Goal: Information Seeking & Learning: Find specific fact

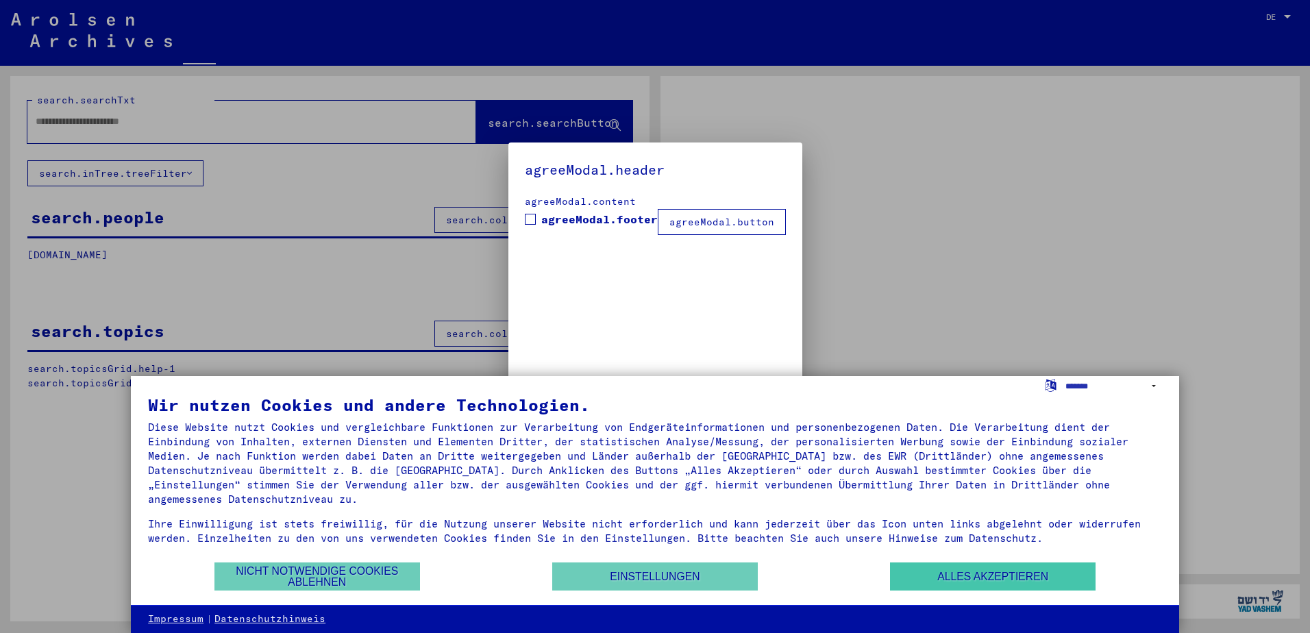
type input "**********"
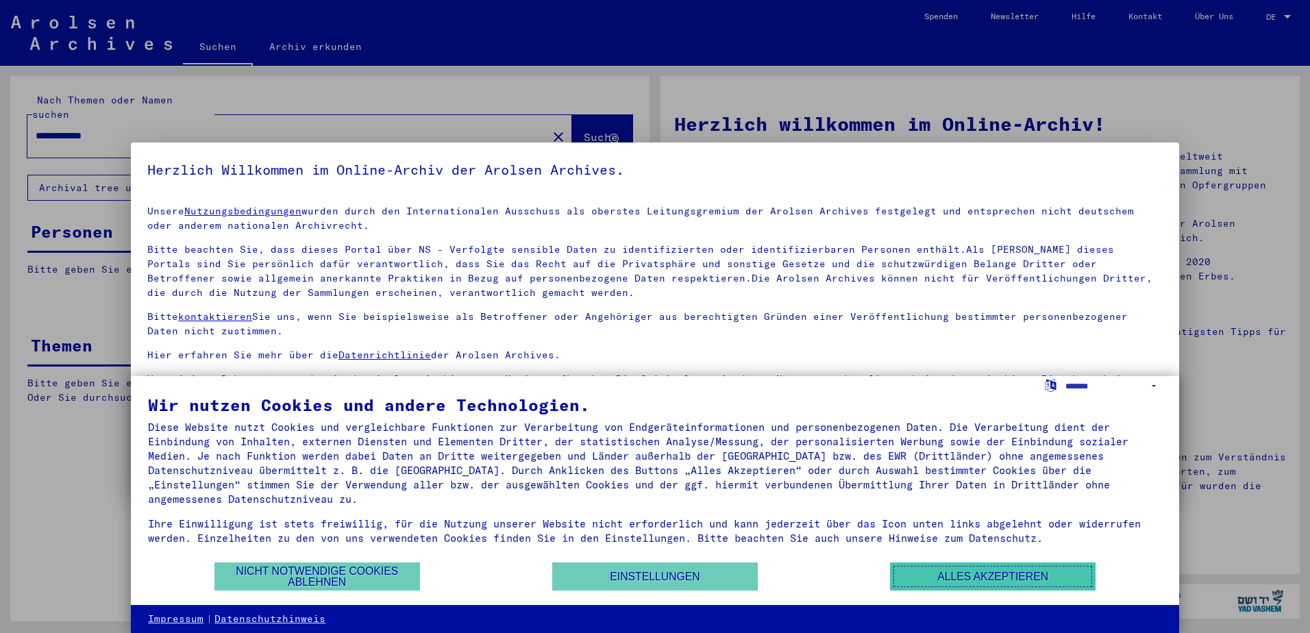
click at [936, 575] on button "Alles akzeptieren" at bounding box center [993, 576] width 206 height 28
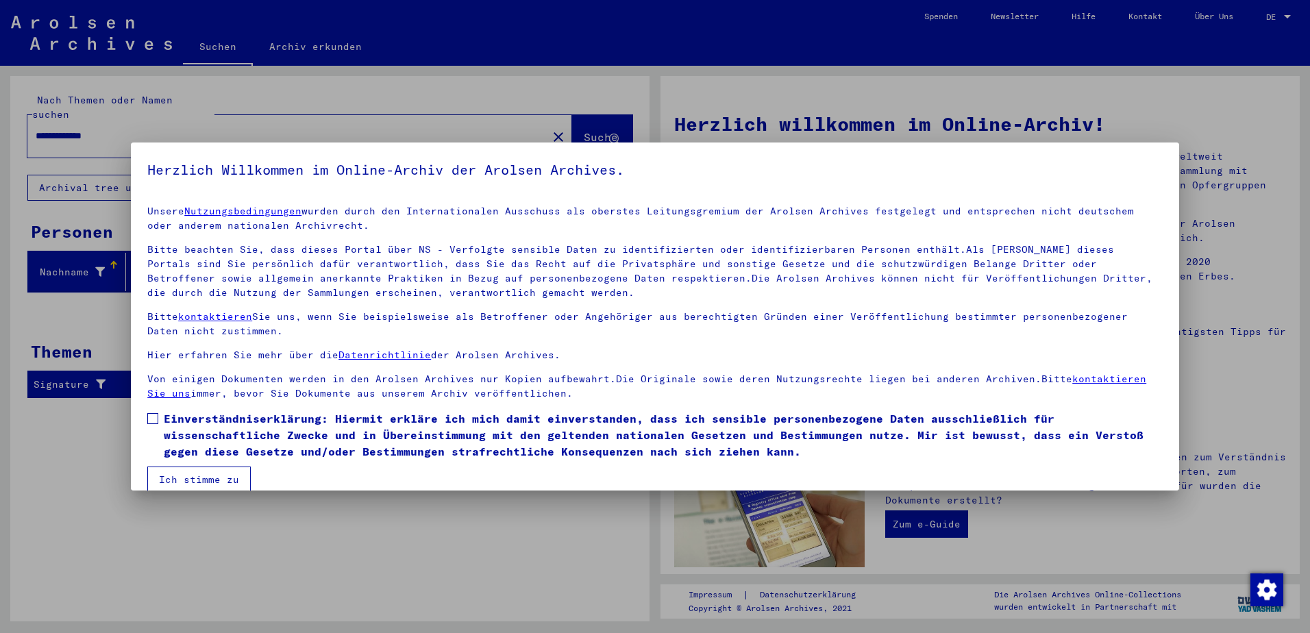
click at [153, 414] on span at bounding box center [152, 418] width 11 height 11
click at [178, 474] on button "Ich stimme zu" at bounding box center [198, 479] width 103 height 26
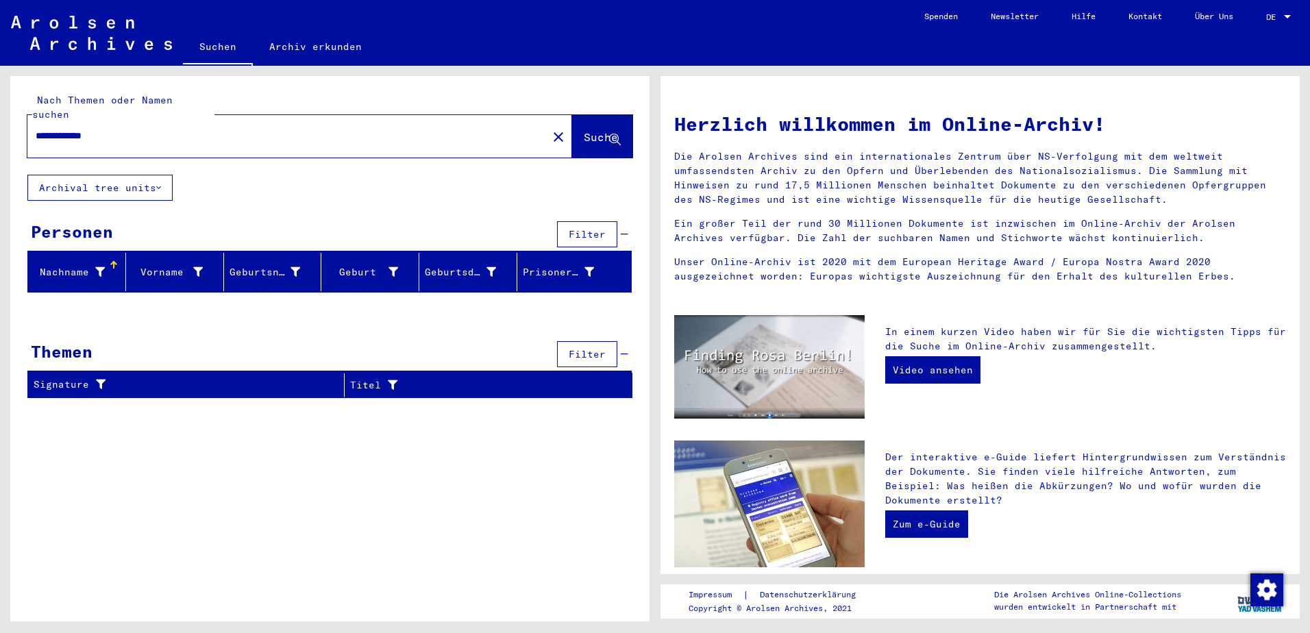
click at [593, 130] on span "Suche" at bounding box center [601, 137] width 34 height 14
click at [584, 130] on span "Suche" at bounding box center [601, 137] width 34 height 14
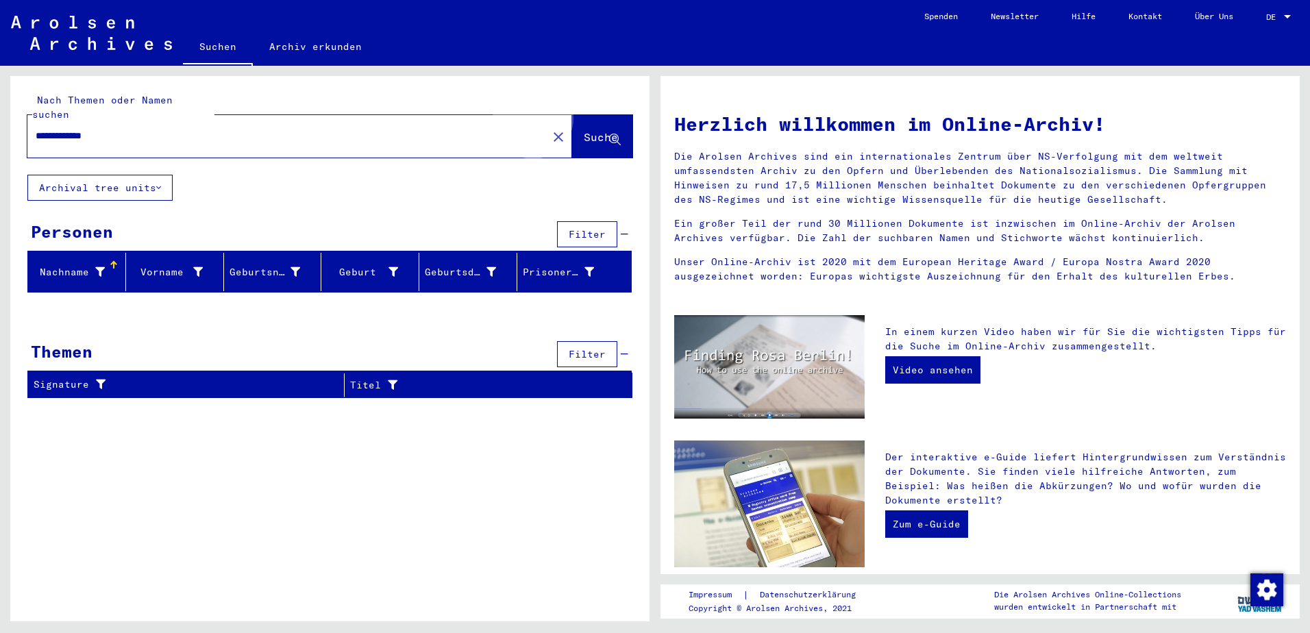
click at [584, 130] on span "Suche" at bounding box center [601, 137] width 34 height 14
drag, startPoint x: 539, startPoint y: 123, endPoint x: 519, endPoint y: 123, distance: 19.9
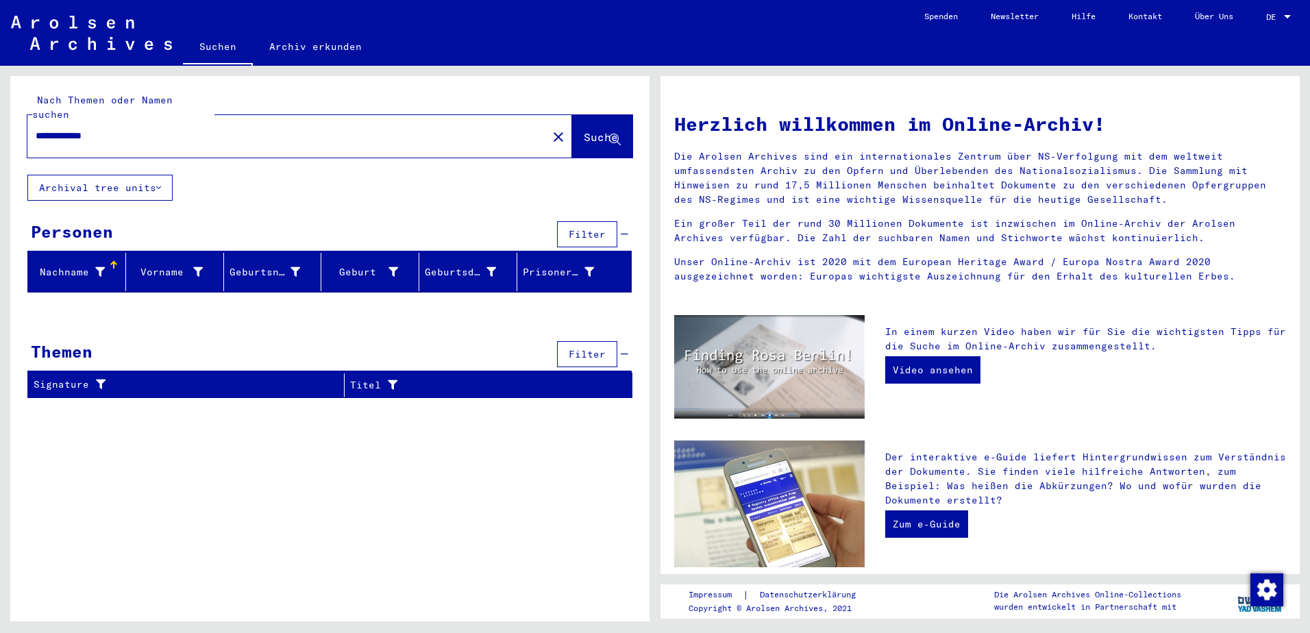
click at [550, 129] on mat-icon "close" at bounding box center [558, 137] width 16 height 16
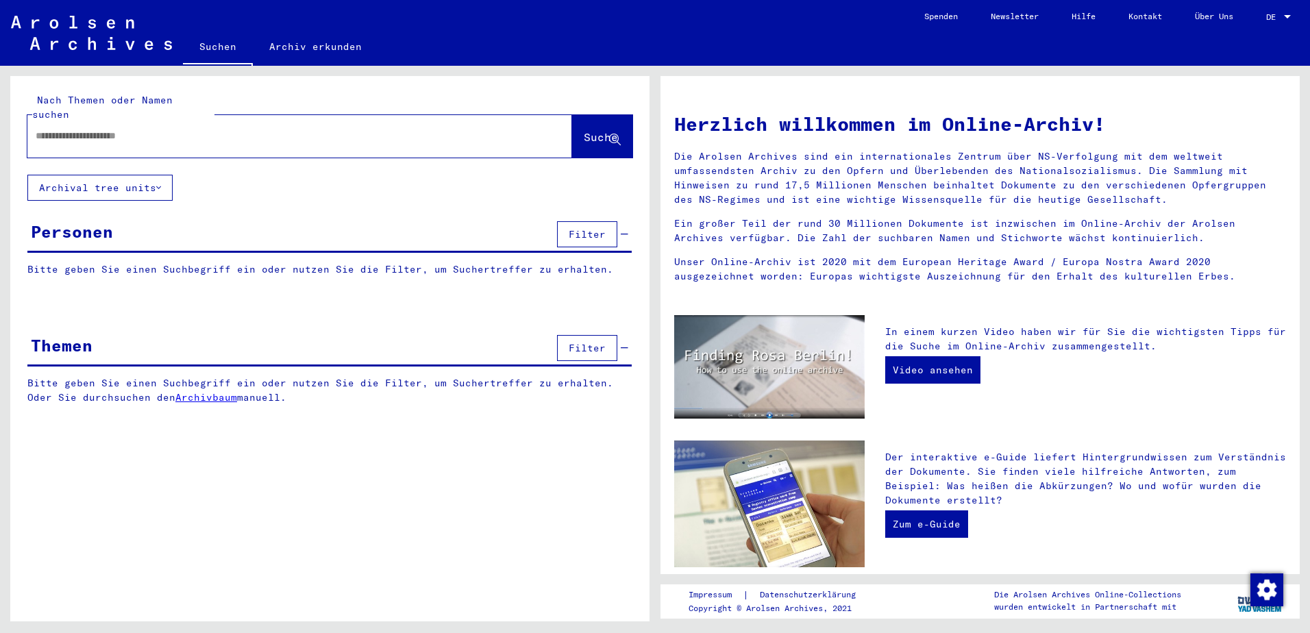
paste input "**********"
type input "**********"
click at [584, 130] on span "Suche" at bounding box center [601, 137] width 34 height 14
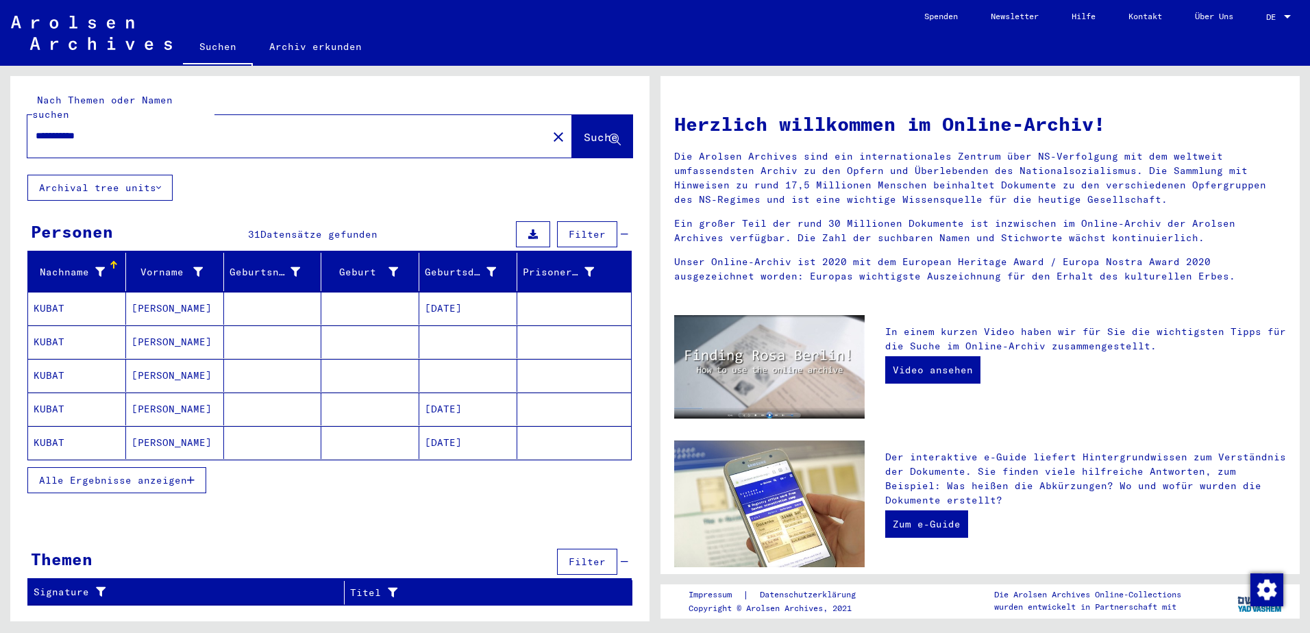
click at [173, 304] on mat-cell "[PERSON_NAME]" at bounding box center [175, 308] width 98 height 33
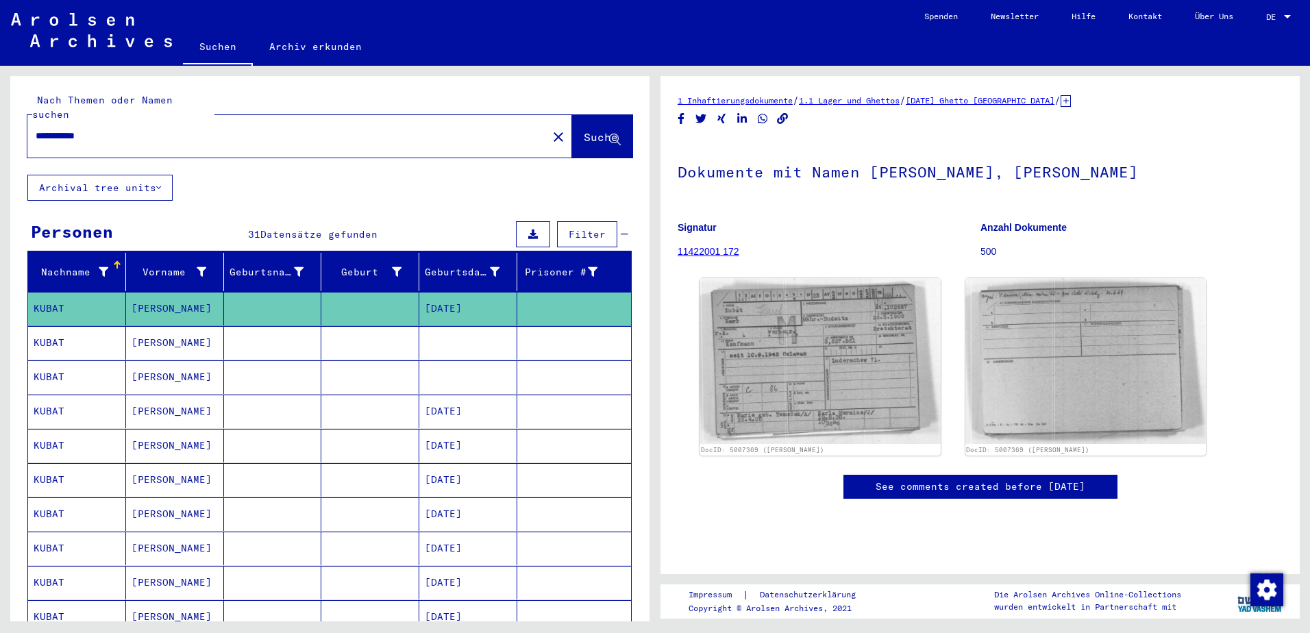
click at [198, 400] on mat-cell "[PERSON_NAME]" at bounding box center [175, 412] width 98 height 34
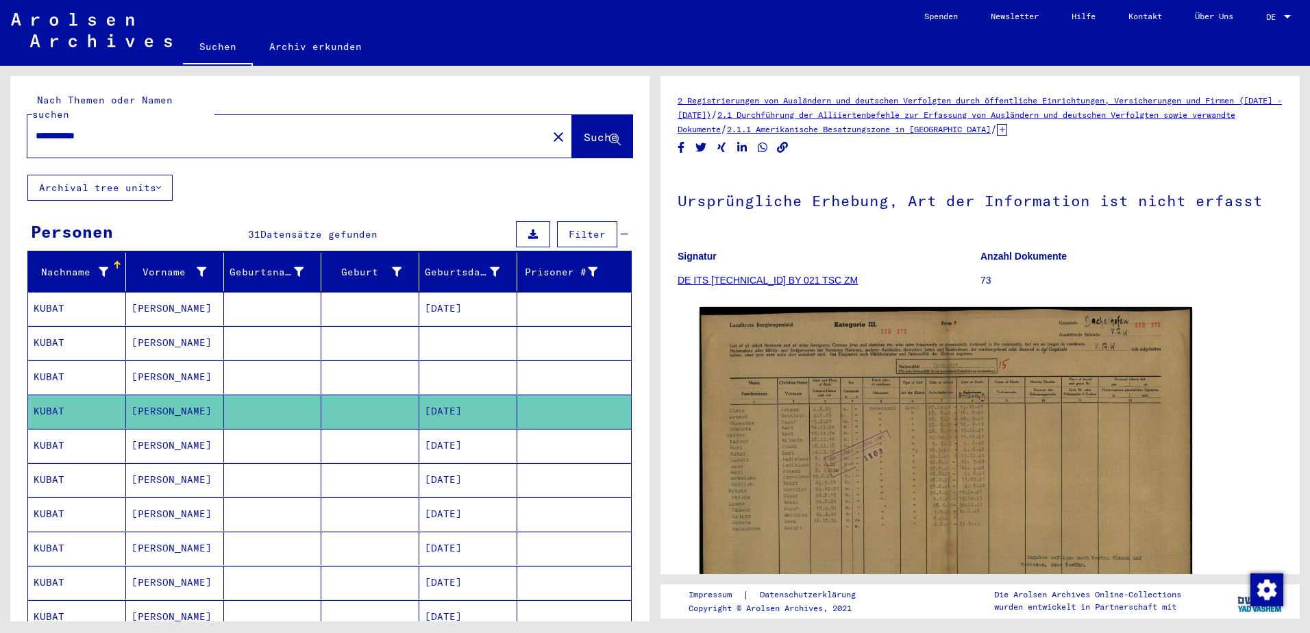
click at [216, 434] on mat-cell "[PERSON_NAME]" at bounding box center [175, 446] width 98 height 34
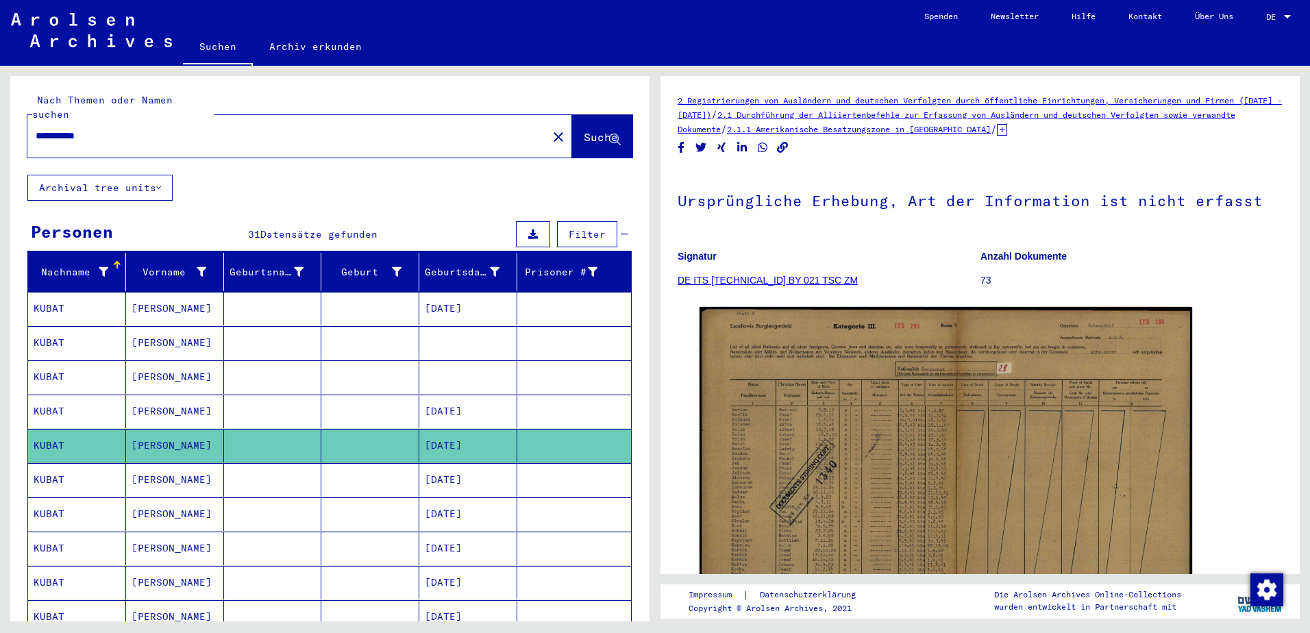
click at [373, 373] on mat-cell at bounding box center [370, 377] width 98 height 34
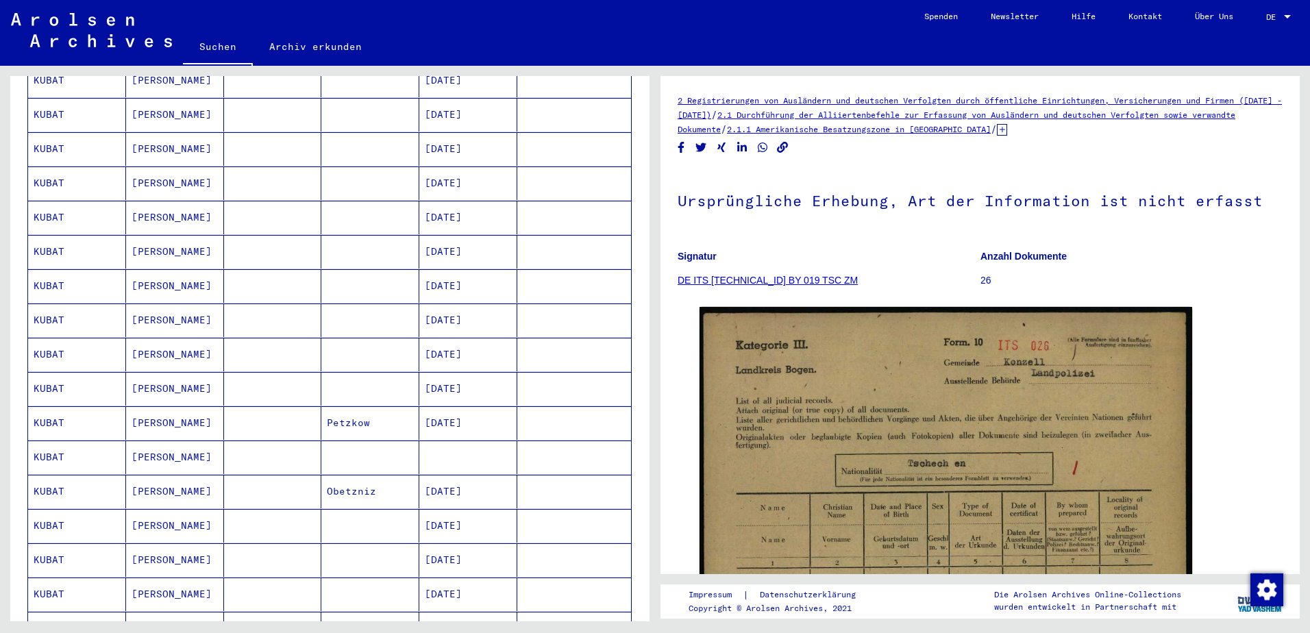
scroll to position [343, 0]
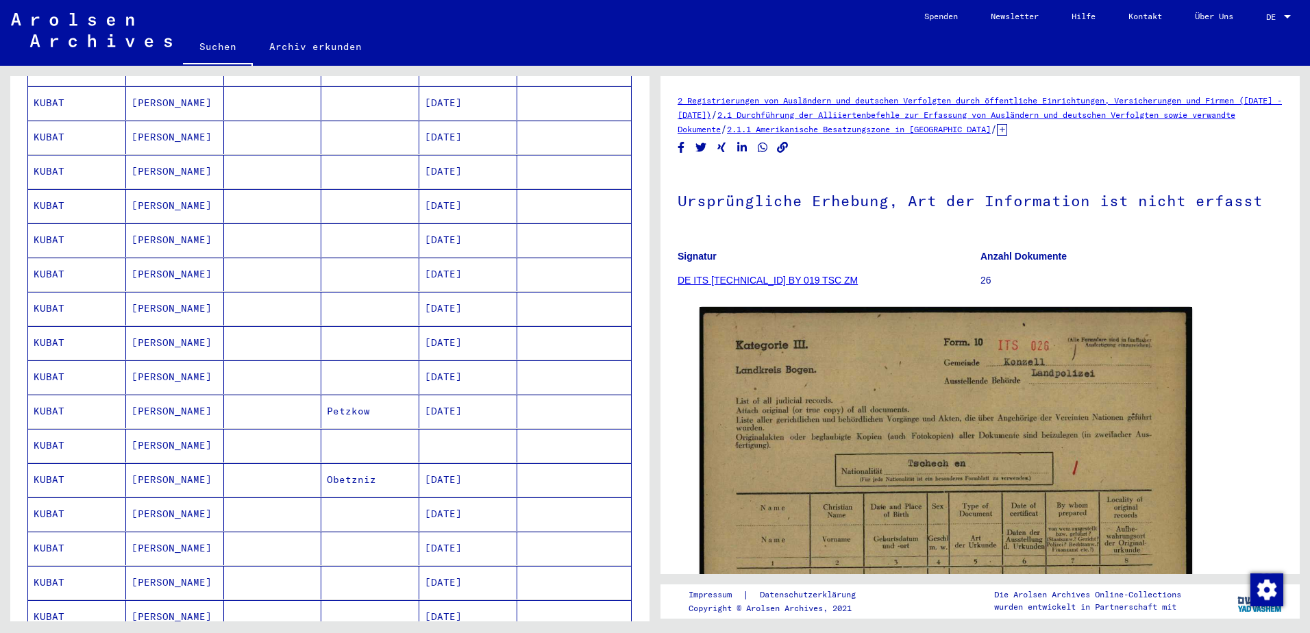
click at [464, 399] on mat-cell "[DATE]" at bounding box center [468, 412] width 98 height 34
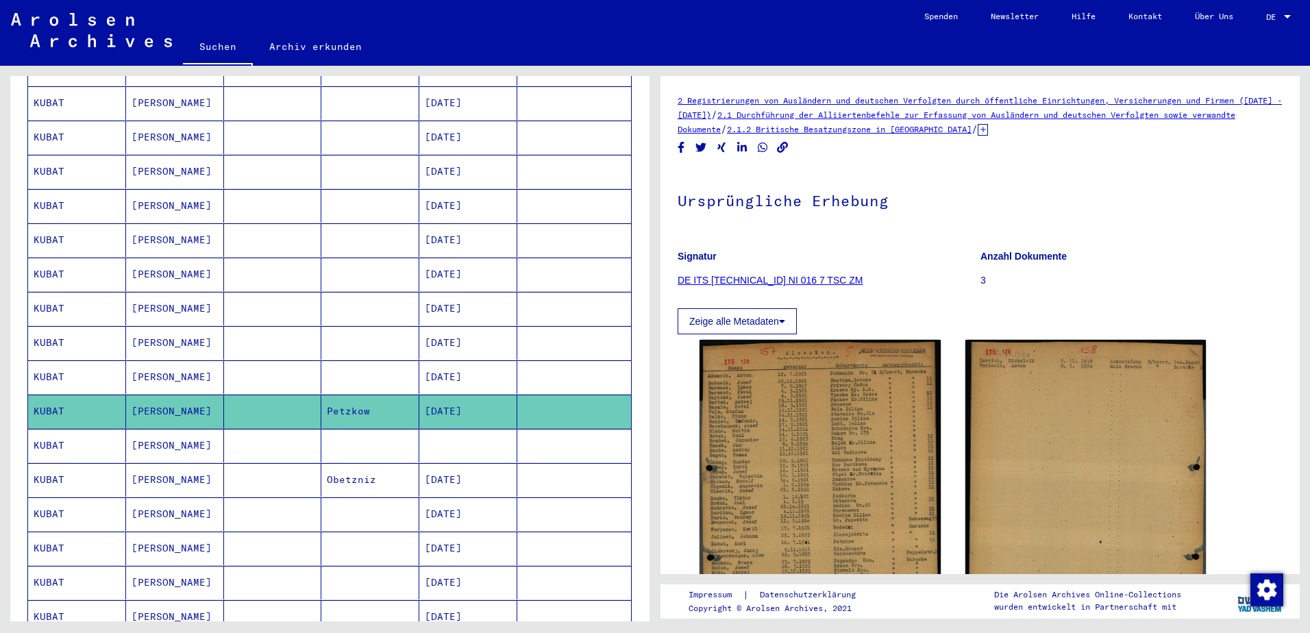
click at [460, 432] on mat-cell at bounding box center [468, 446] width 98 height 34
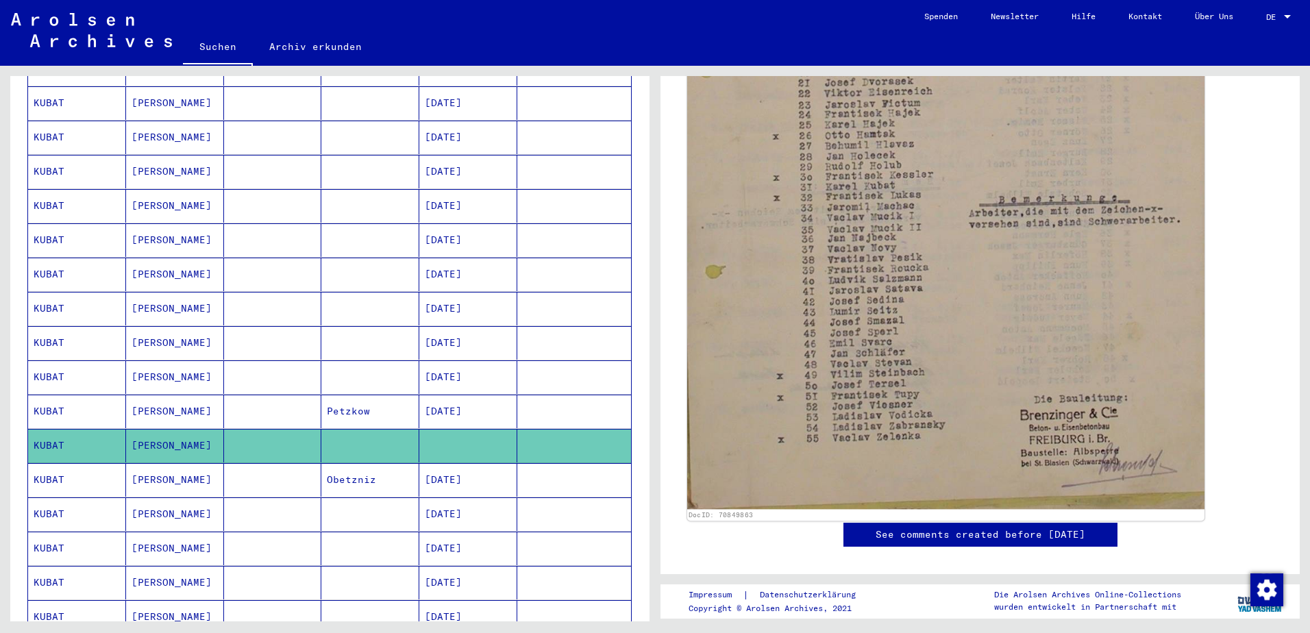
scroll to position [685, 0]
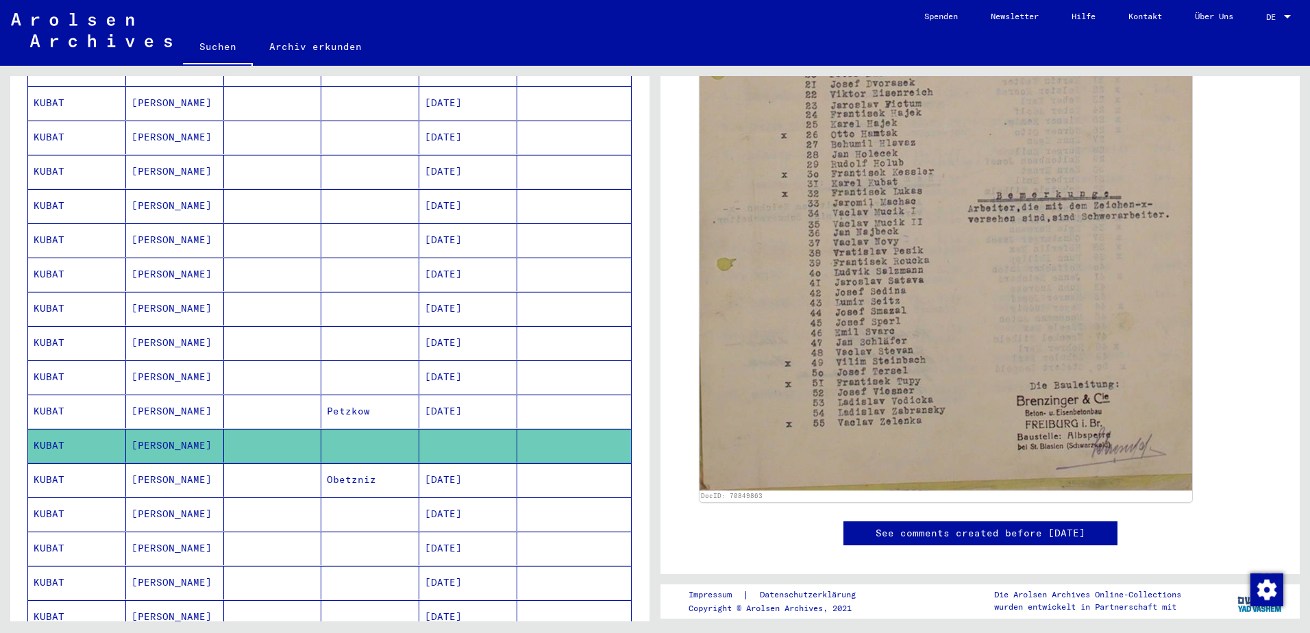
click at [461, 469] on mat-cell "[DATE]" at bounding box center [468, 480] width 98 height 34
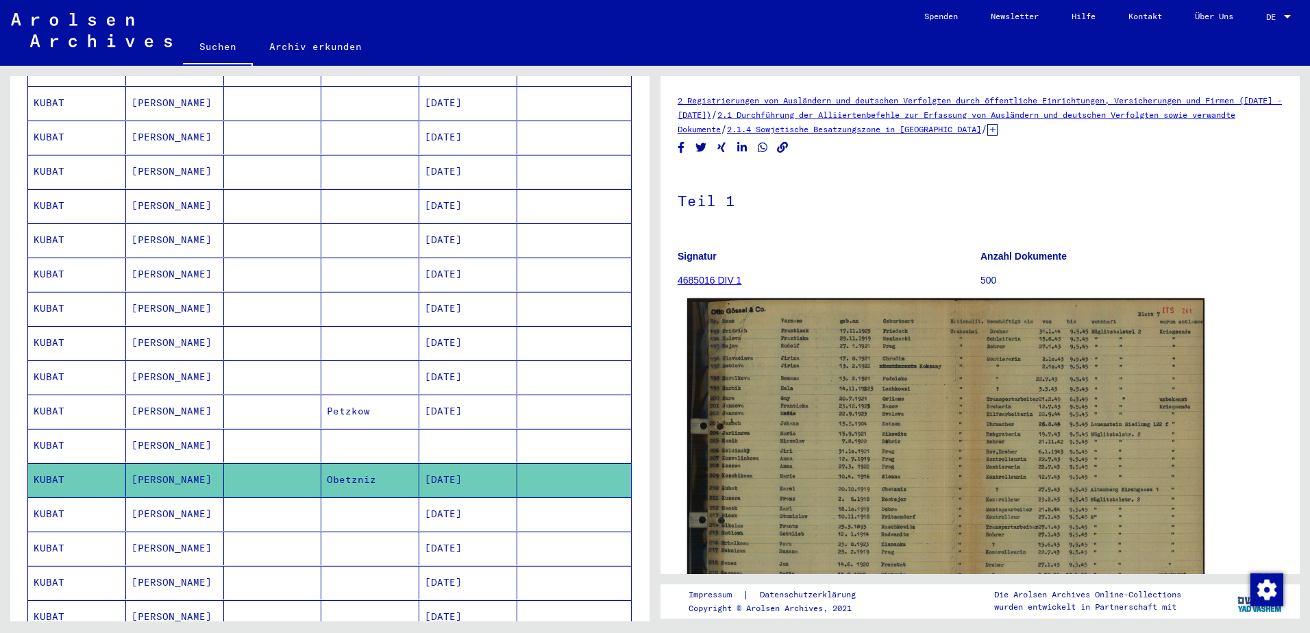
click at [832, 441] on img at bounding box center [945, 475] width 517 height 354
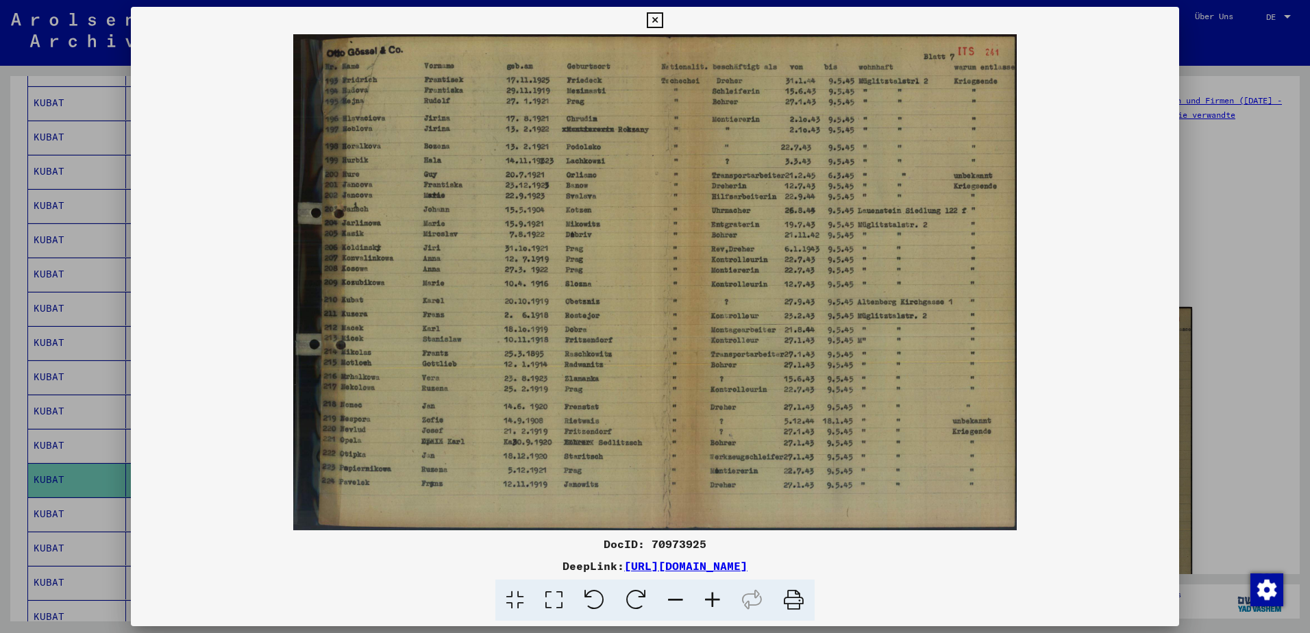
click at [656, 19] on icon at bounding box center [655, 20] width 16 height 16
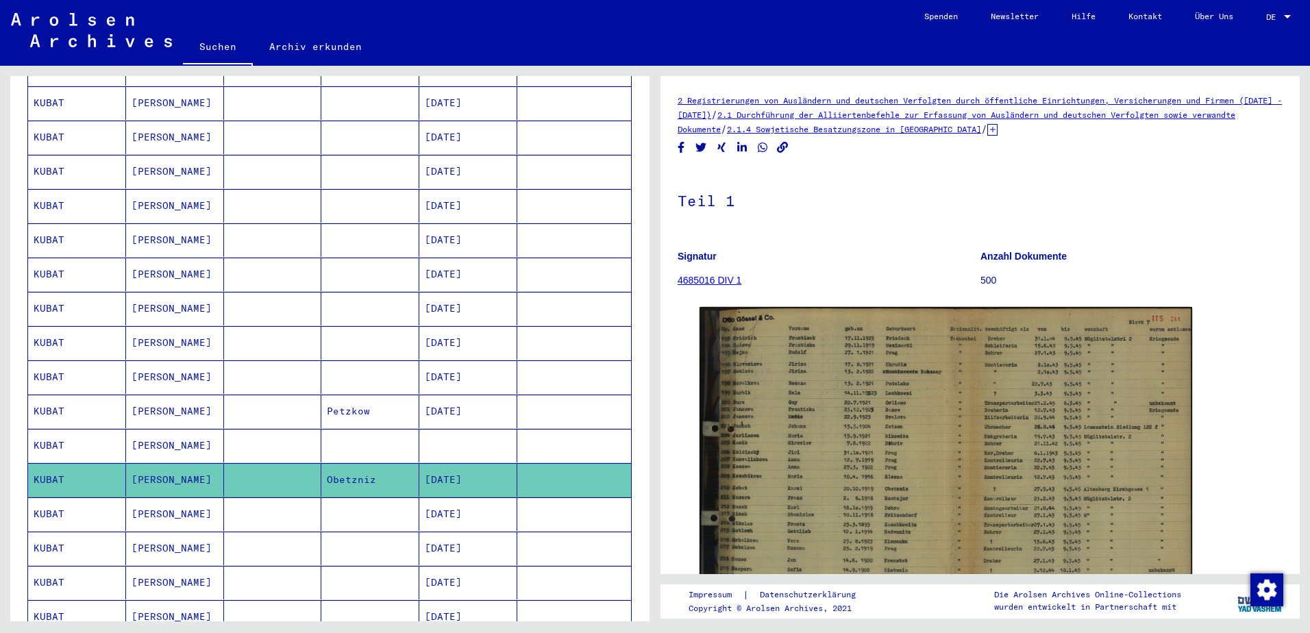
click at [477, 532] on mat-cell "[DATE]" at bounding box center [468, 549] width 98 height 34
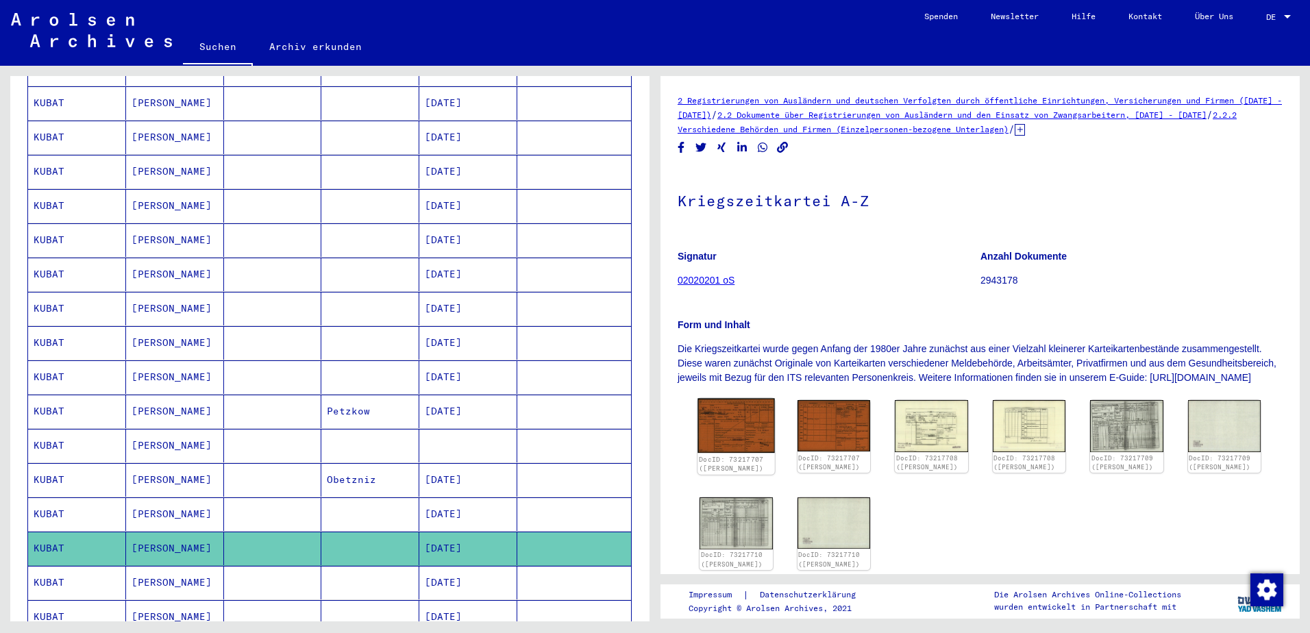
click at [718, 436] on img at bounding box center [735, 426] width 77 height 54
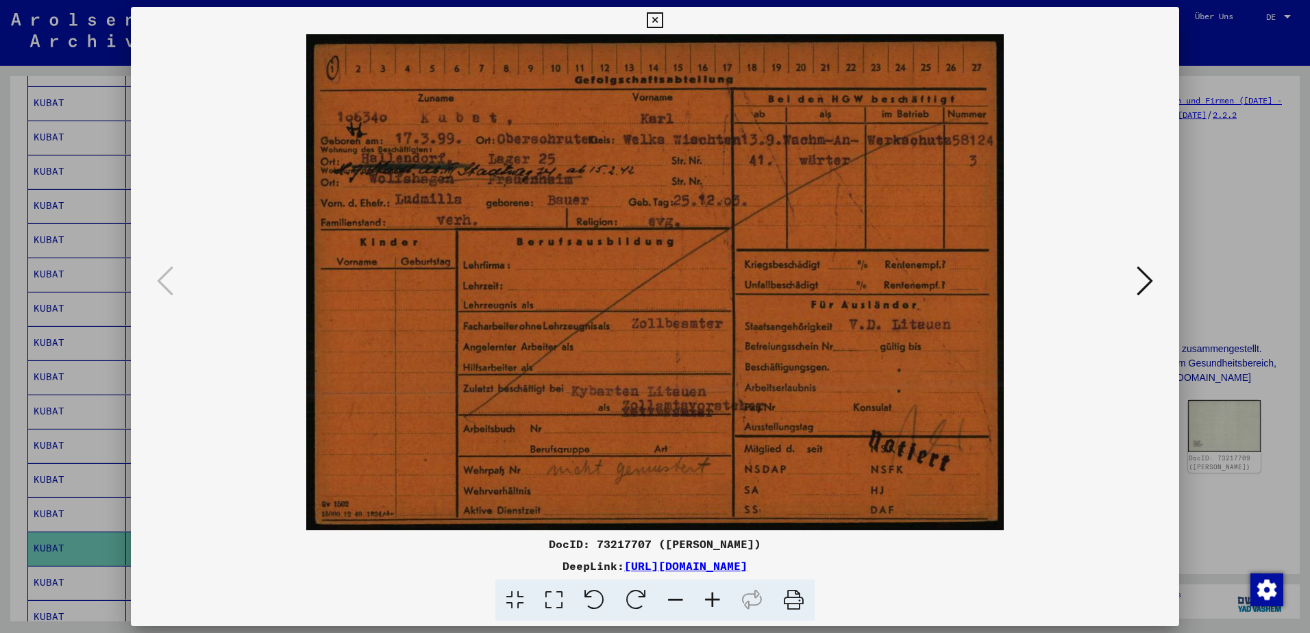
click at [1140, 281] on icon at bounding box center [1144, 280] width 16 height 33
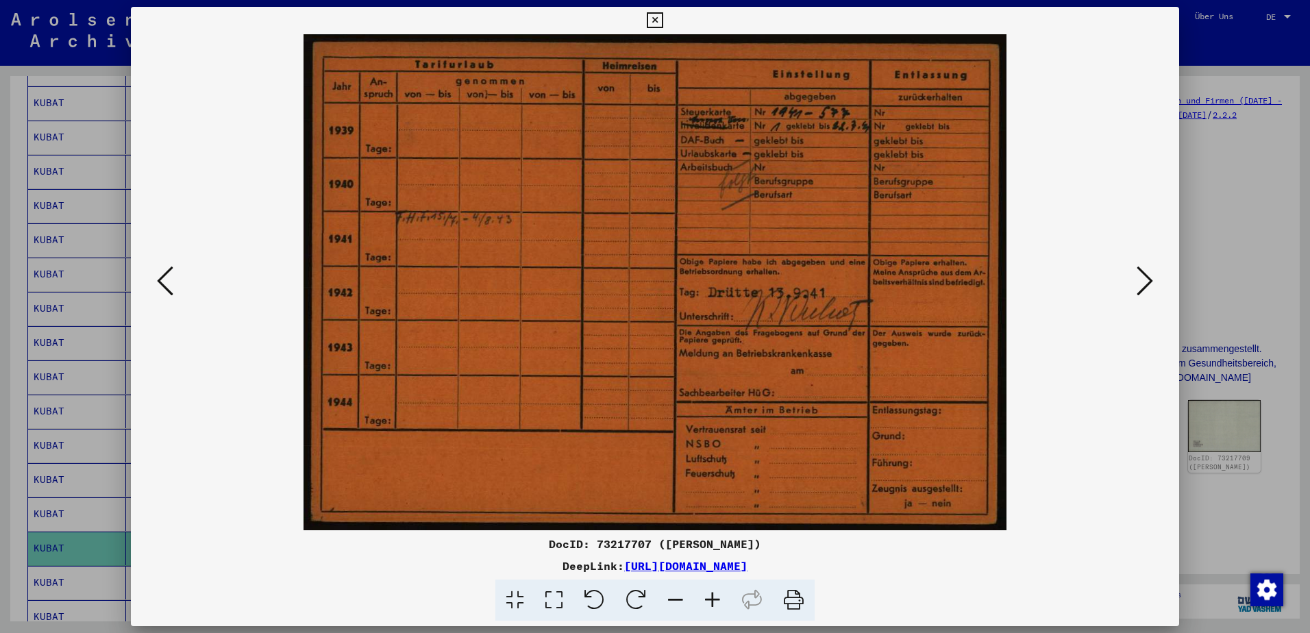
click at [1140, 281] on icon at bounding box center [1144, 280] width 16 height 33
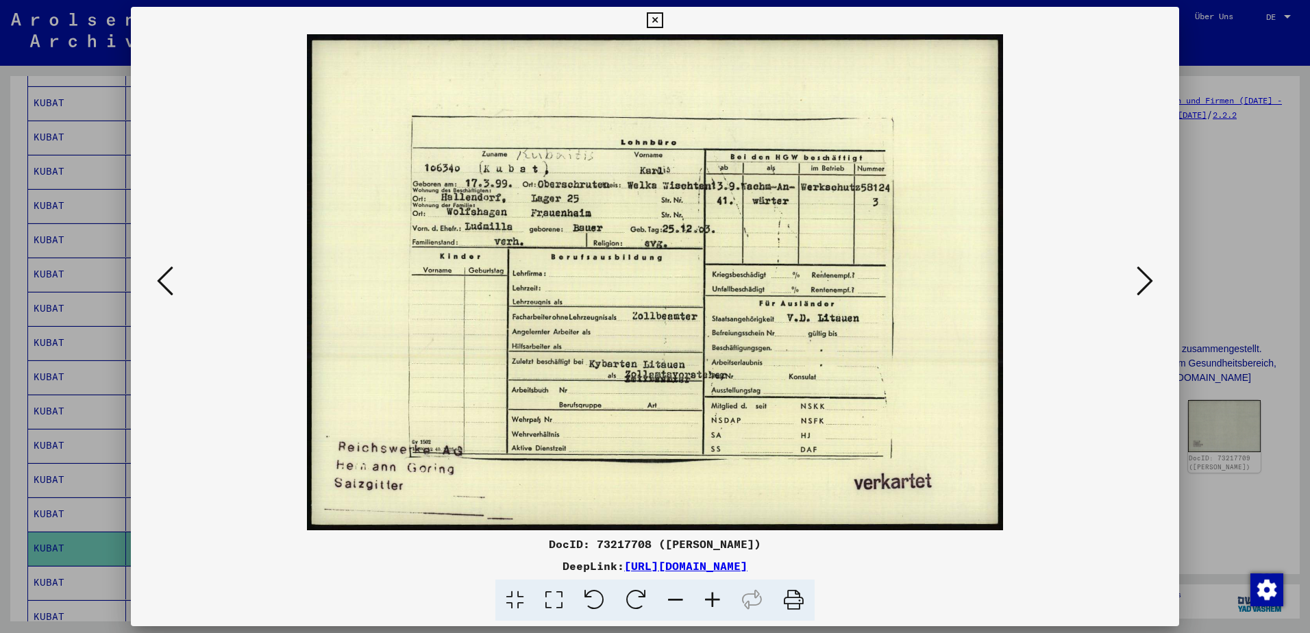
click at [1140, 281] on icon at bounding box center [1144, 280] width 16 height 33
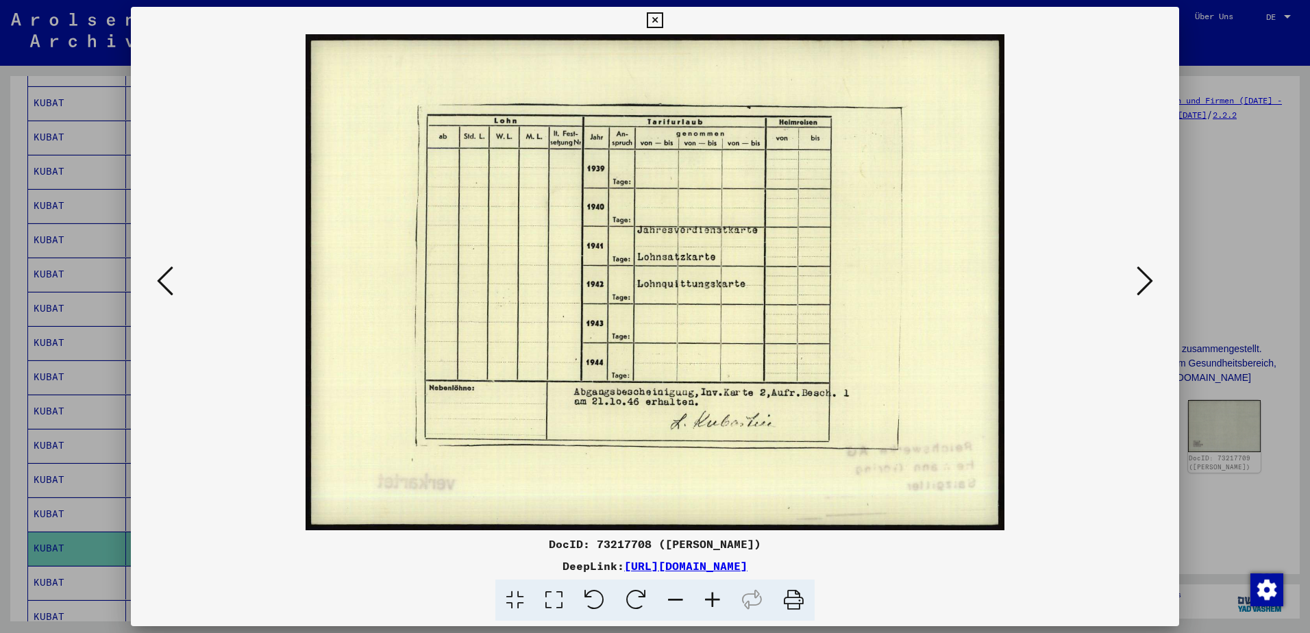
click at [1140, 281] on icon at bounding box center [1144, 280] width 16 height 33
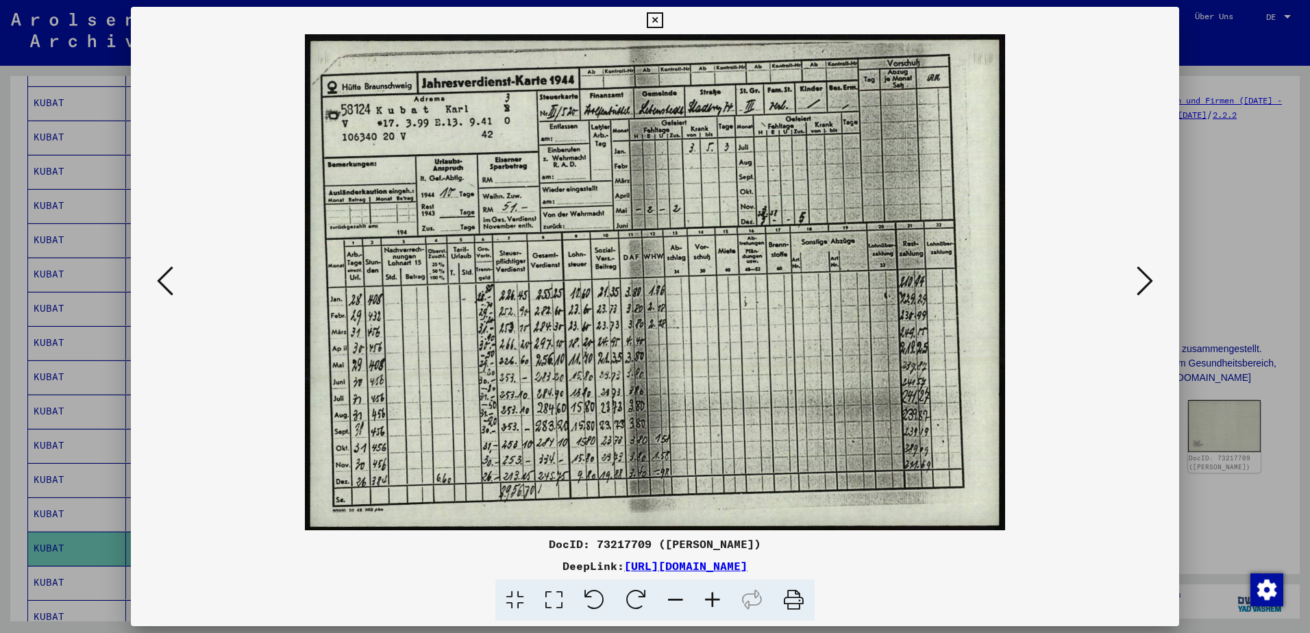
click at [1140, 281] on icon at bounding box center [1144, 280] width 16 height 33
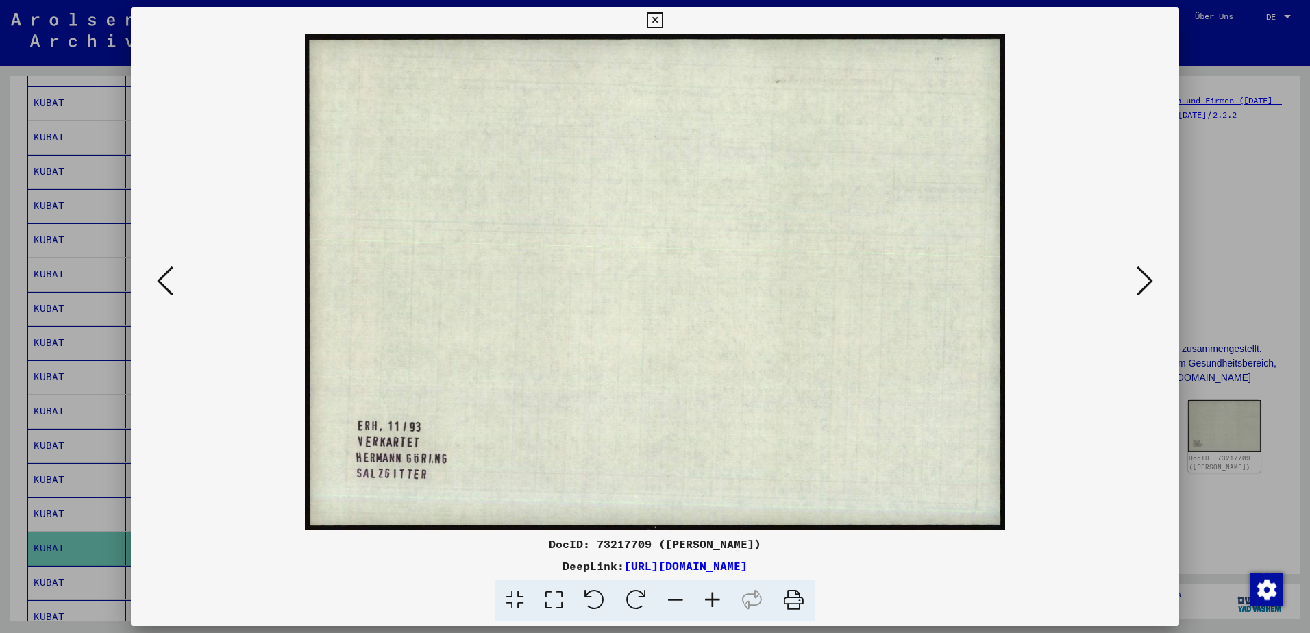
click at [1140, 281] on icon at bounding box center [1144, 280] width 16 height 33
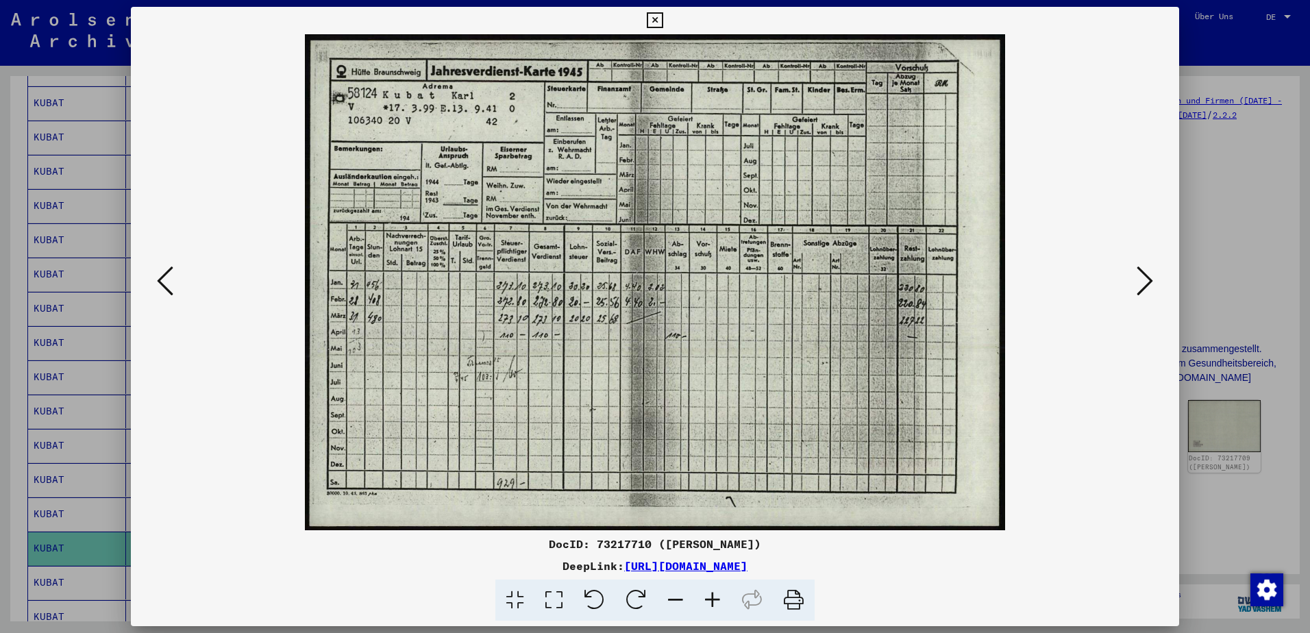
click at [1140, 281] on icon at bounding box center [1144, 280] width 16 height 33
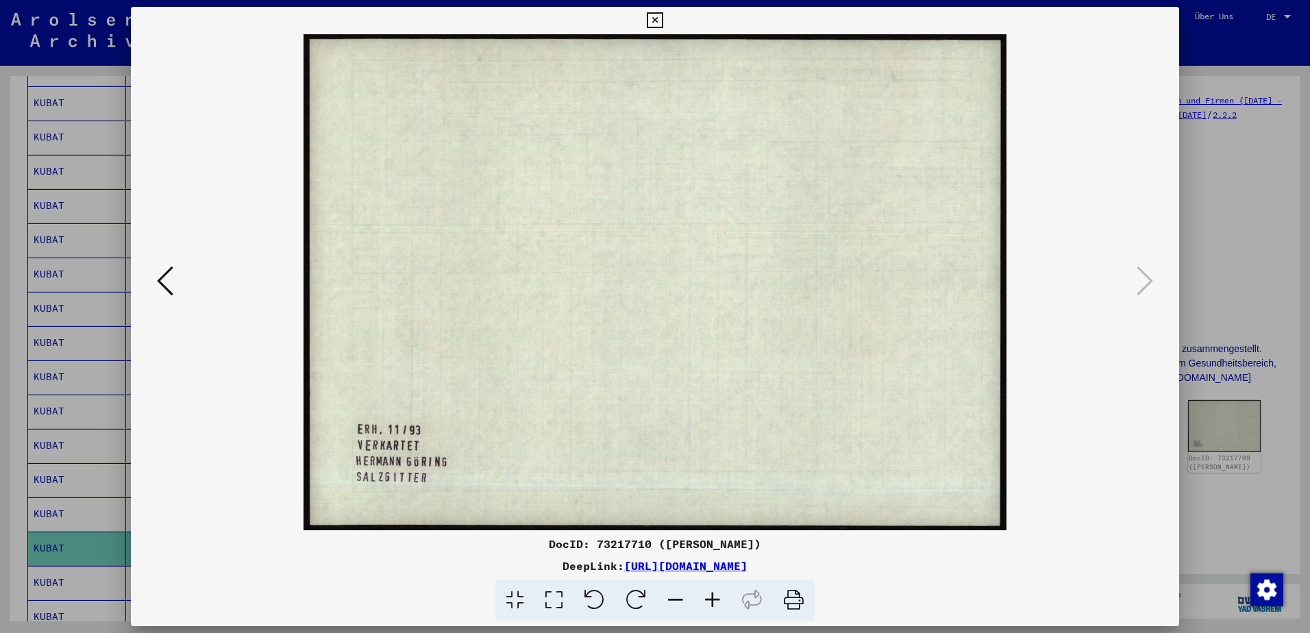
click at [651, 18] on icon at bounding box center [655, 20] width 16 height 16
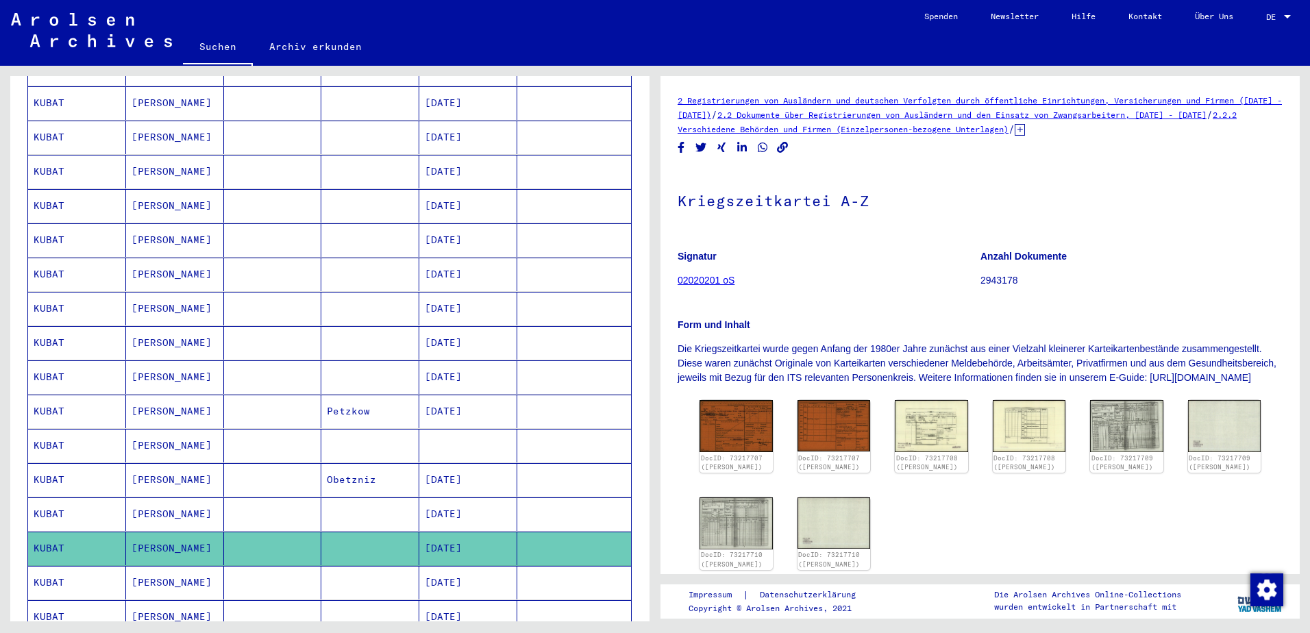
click at [480, 573] on mat-cell "[DATE]" at bounding box center [468, 583] width 98 height 34
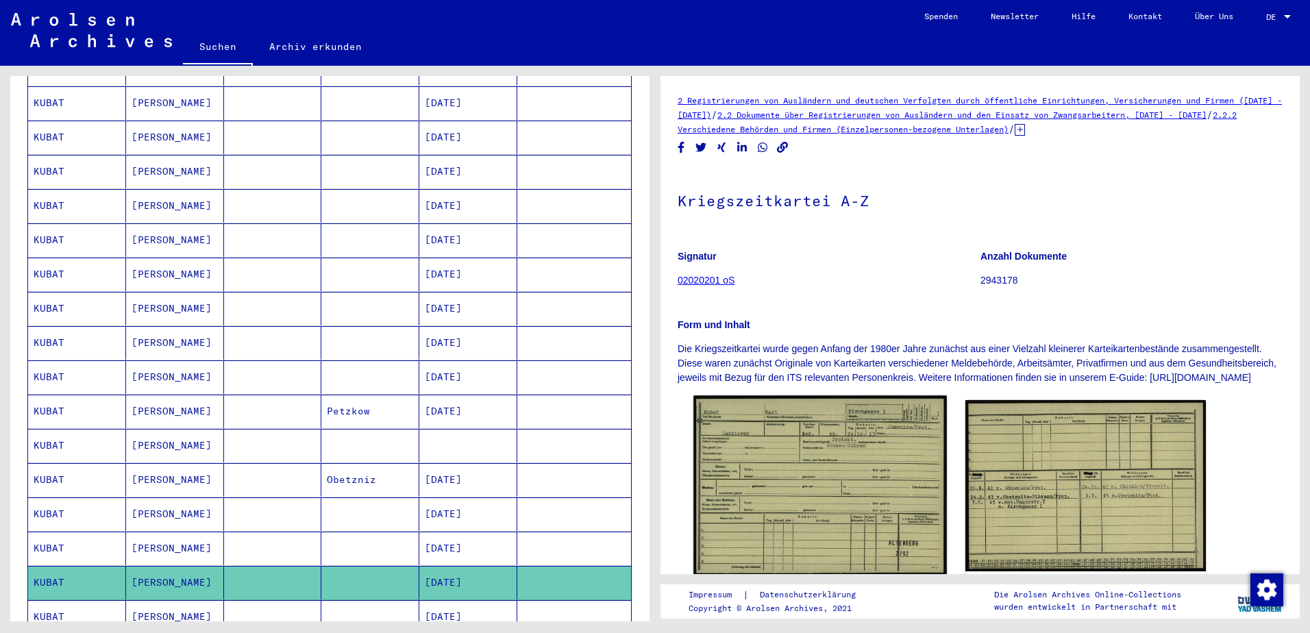
click at [758, 533] on img at bounding box center [819, 486] width 253 height 181
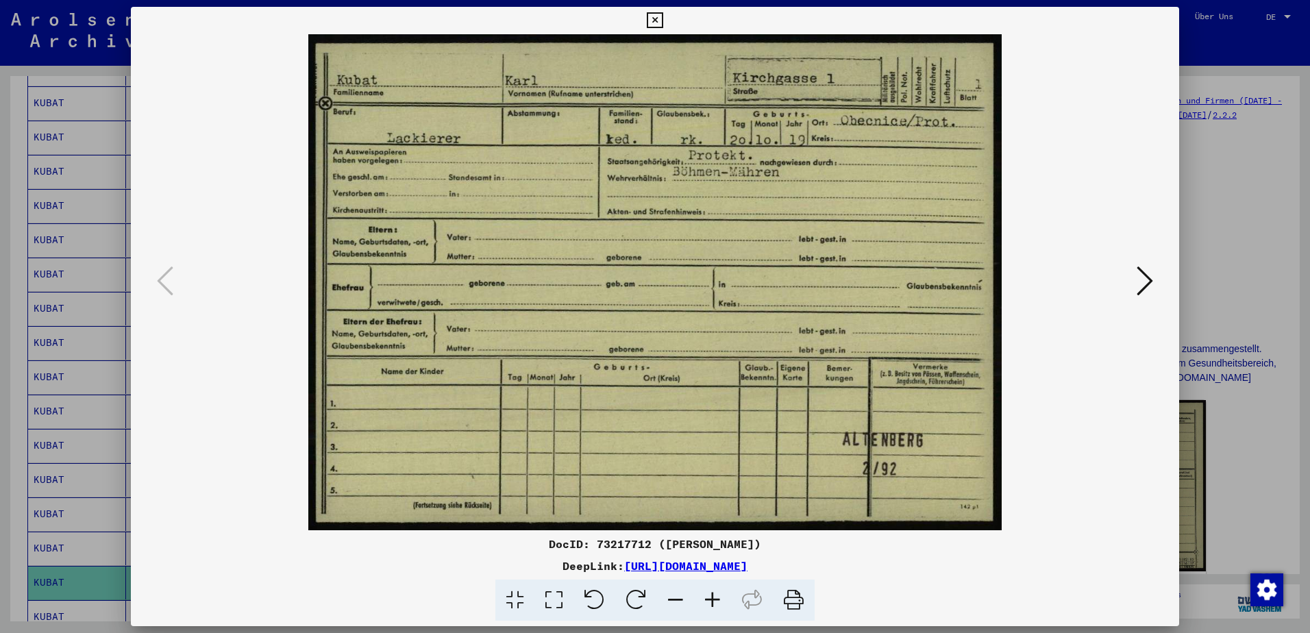
click at [649, 18] on icon at bounding box center [655, 20] width 16 height 16
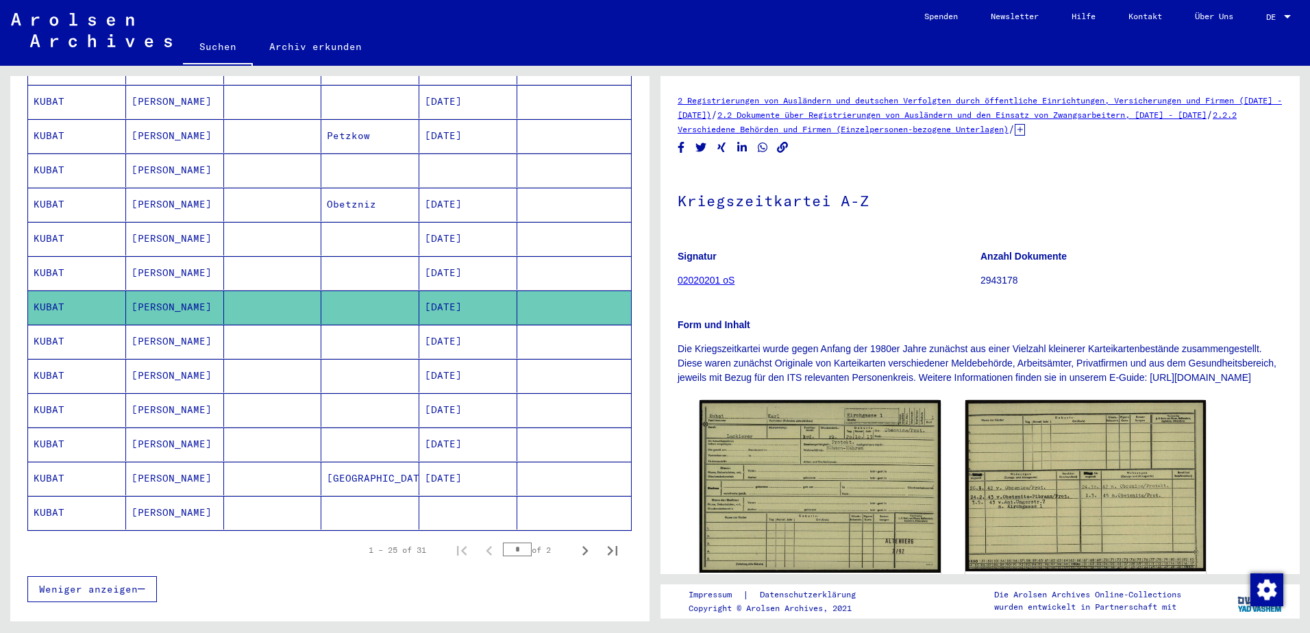
scroll to position [685, 0]
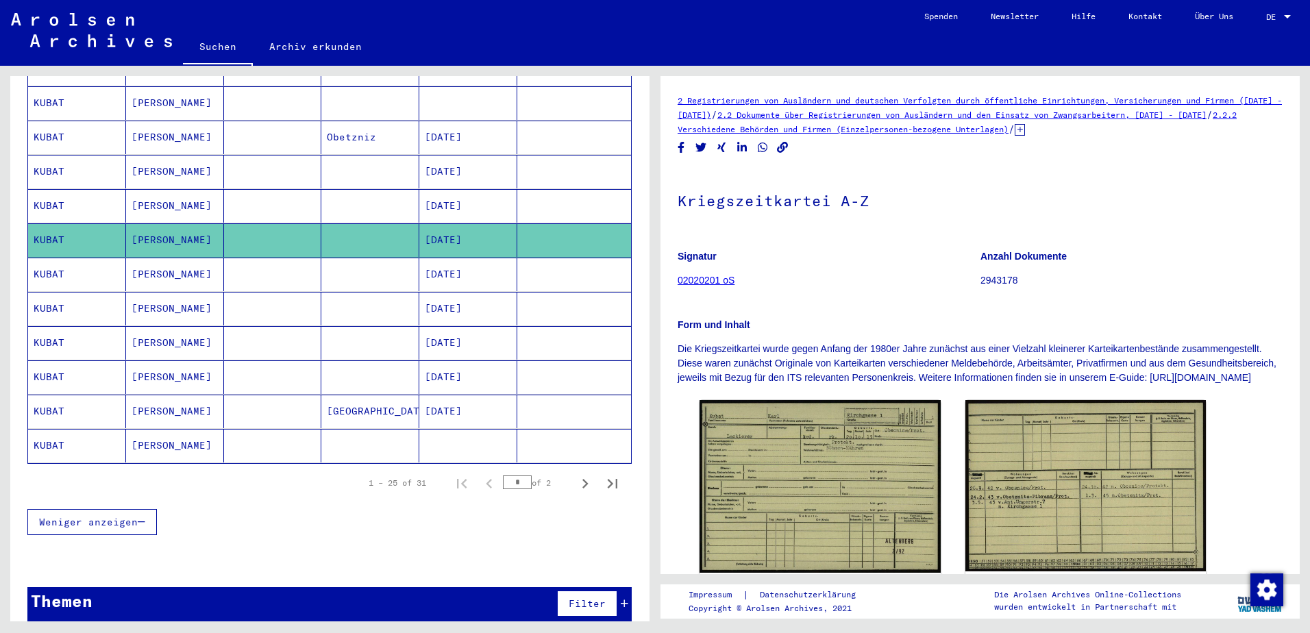
click at [462, 398] on mat-cell "[DATE]" at bounding box center [468, 412] width 98 height 34
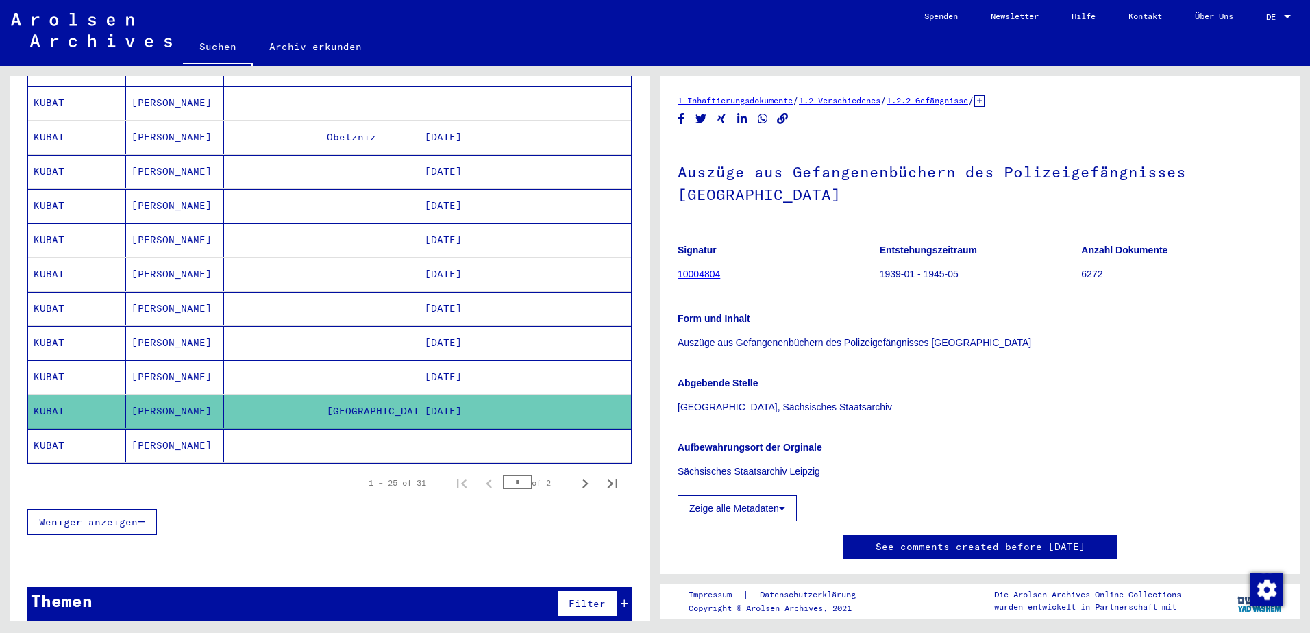
click at [490, 438] on mat-cell at bounding box center [468, 446] width 98 height 34
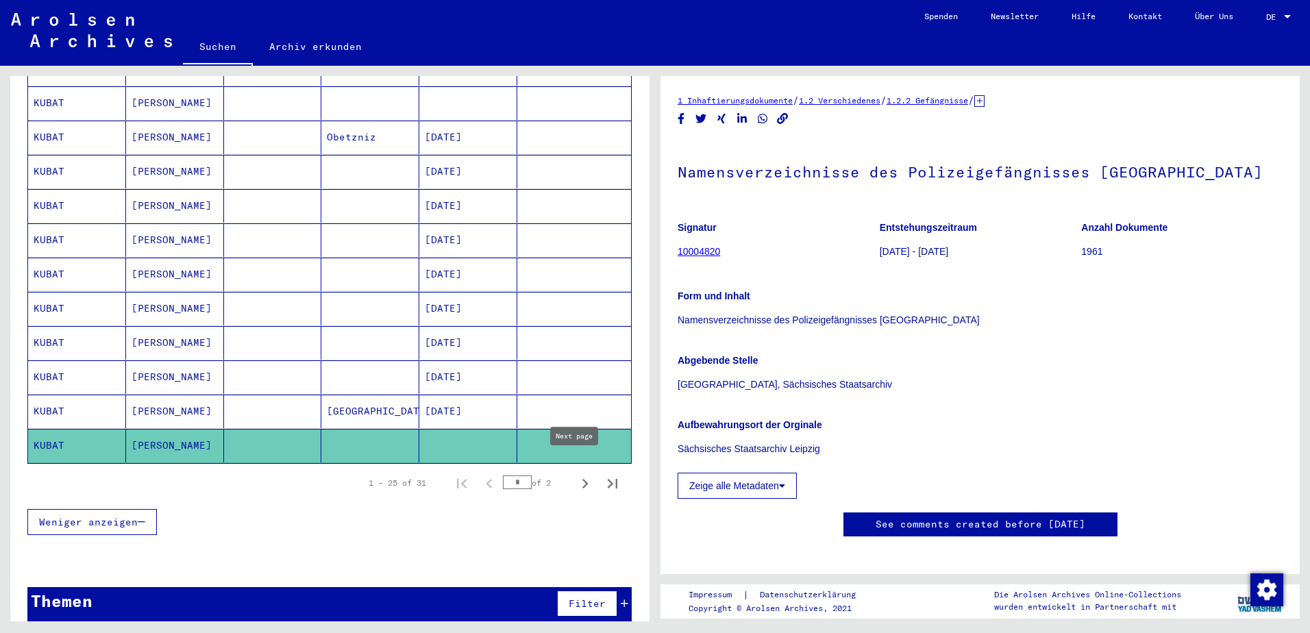
click at [575, 474] on icon "Next page" at bounding box center [584, 483] width 19 height 19
type input "*"
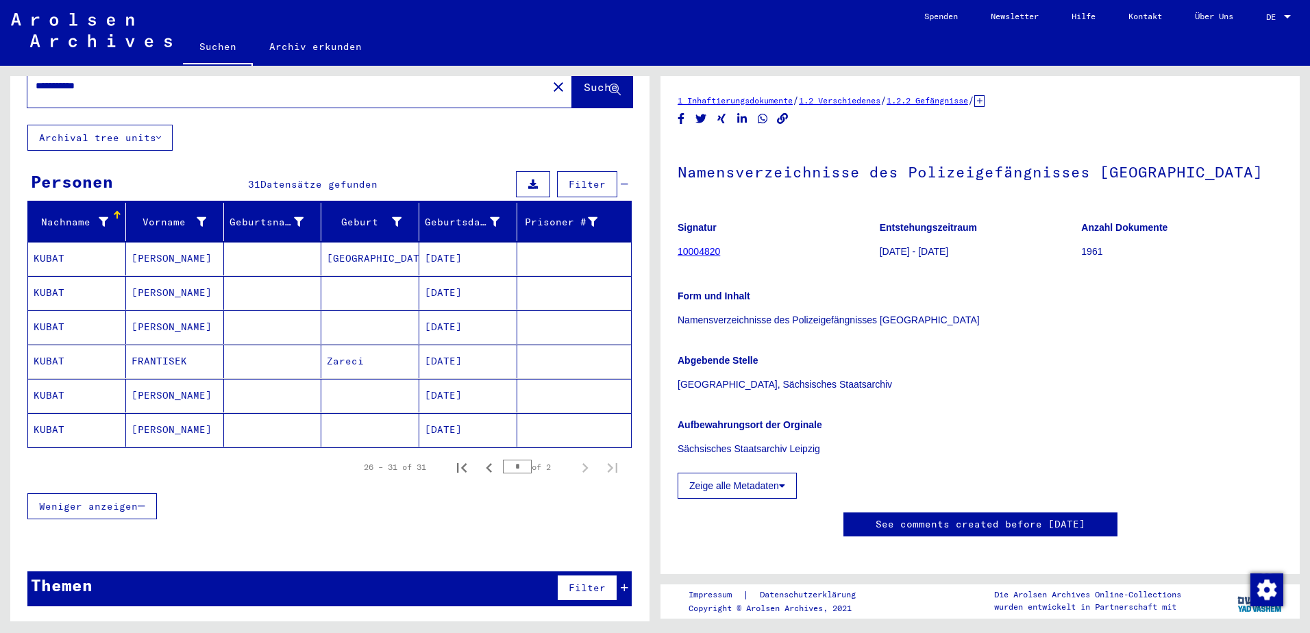
scroll to position [36, 0]
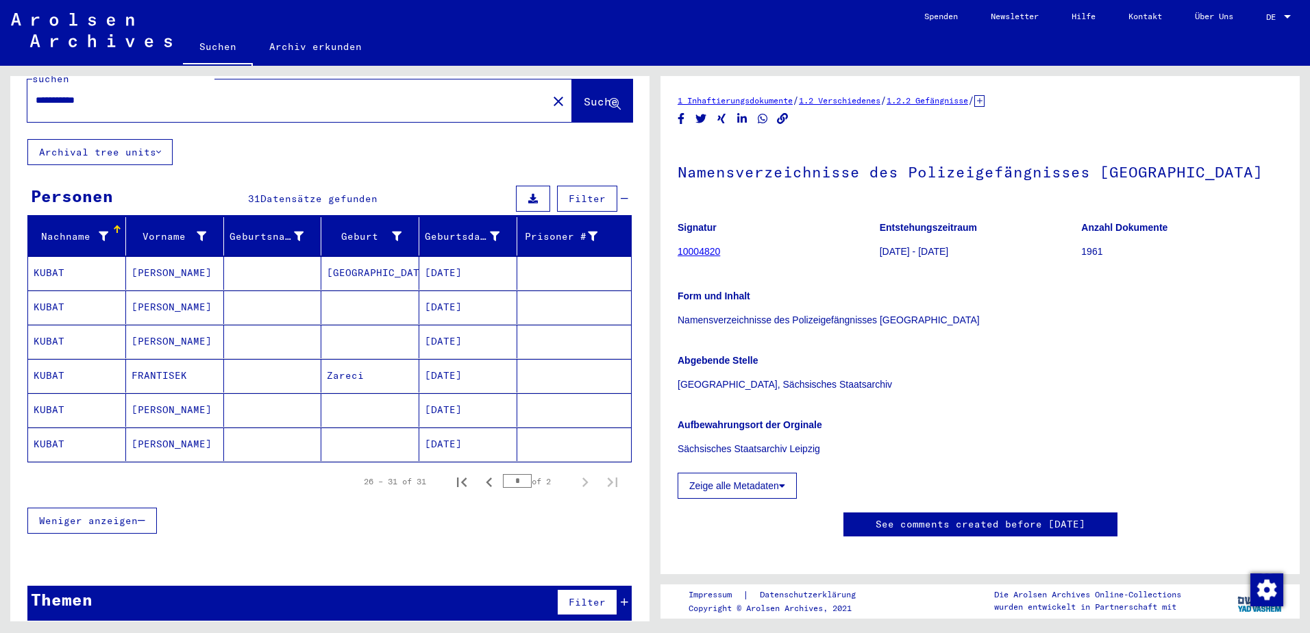
click at [465, 258] on mat-cell "[DATE]" at bounding box center [468, 273] width 98 height 34
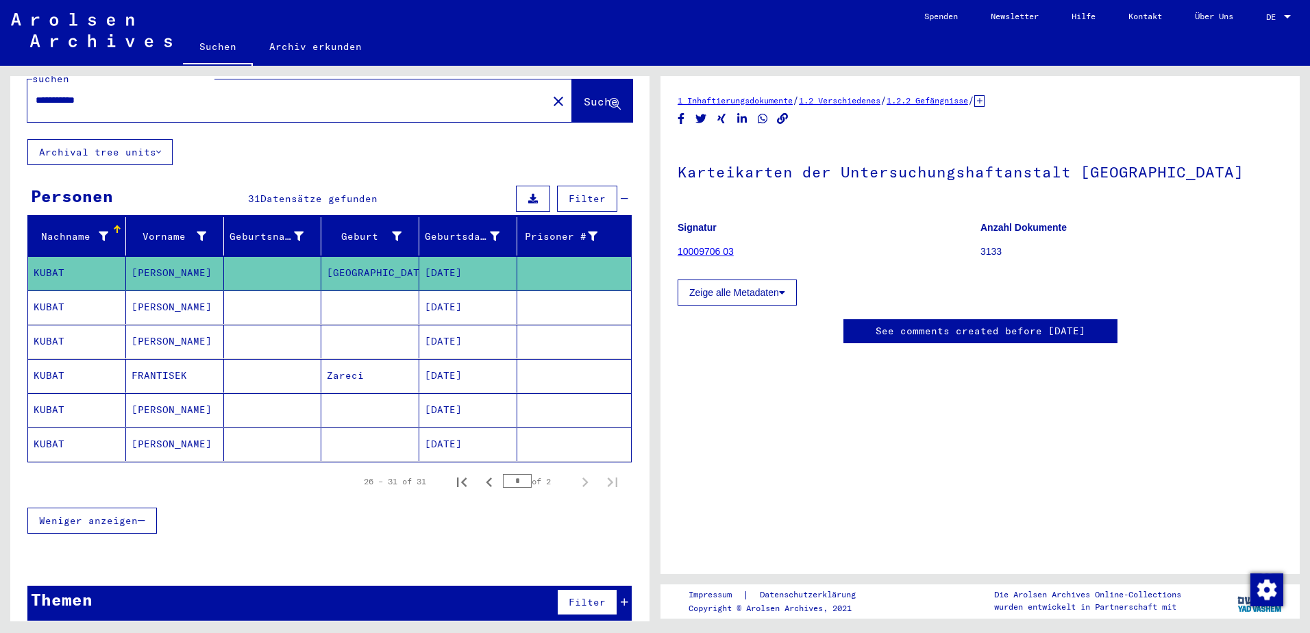
click at [467, 299] on mat-cell "[DATE]" at bounding box center [468, 307] width 98 height 34
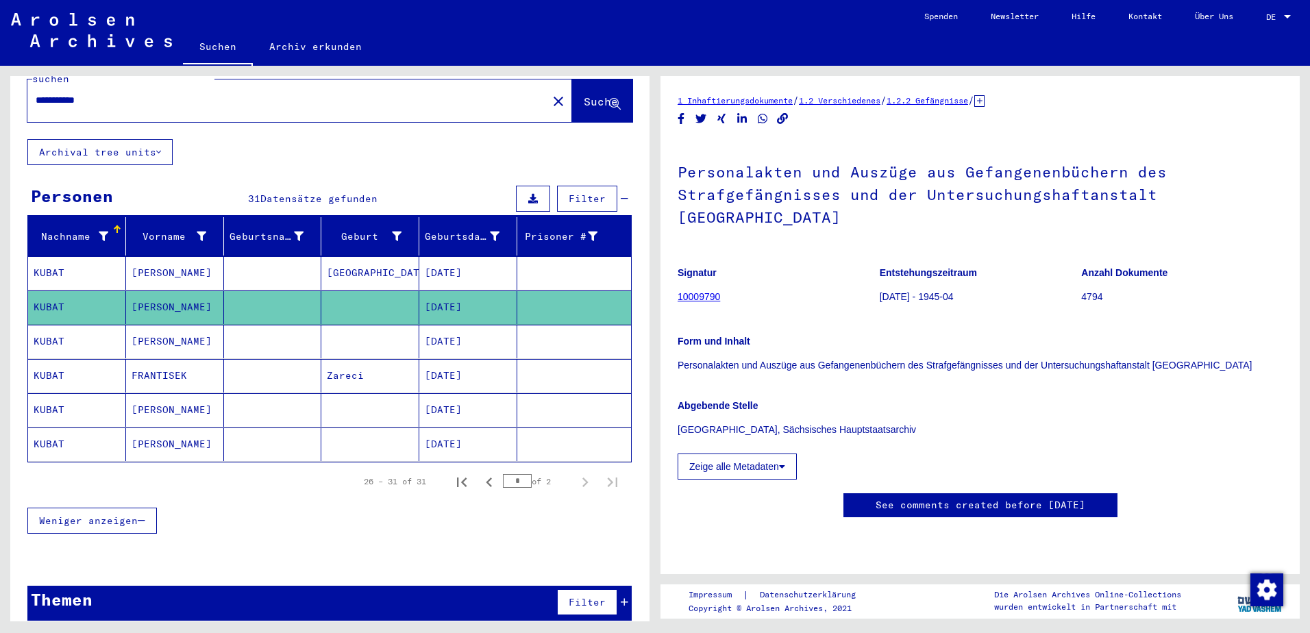
click at [466, 325] on mat-cell "[DATE]" at bounding box center [468, 342] width 98 height 34
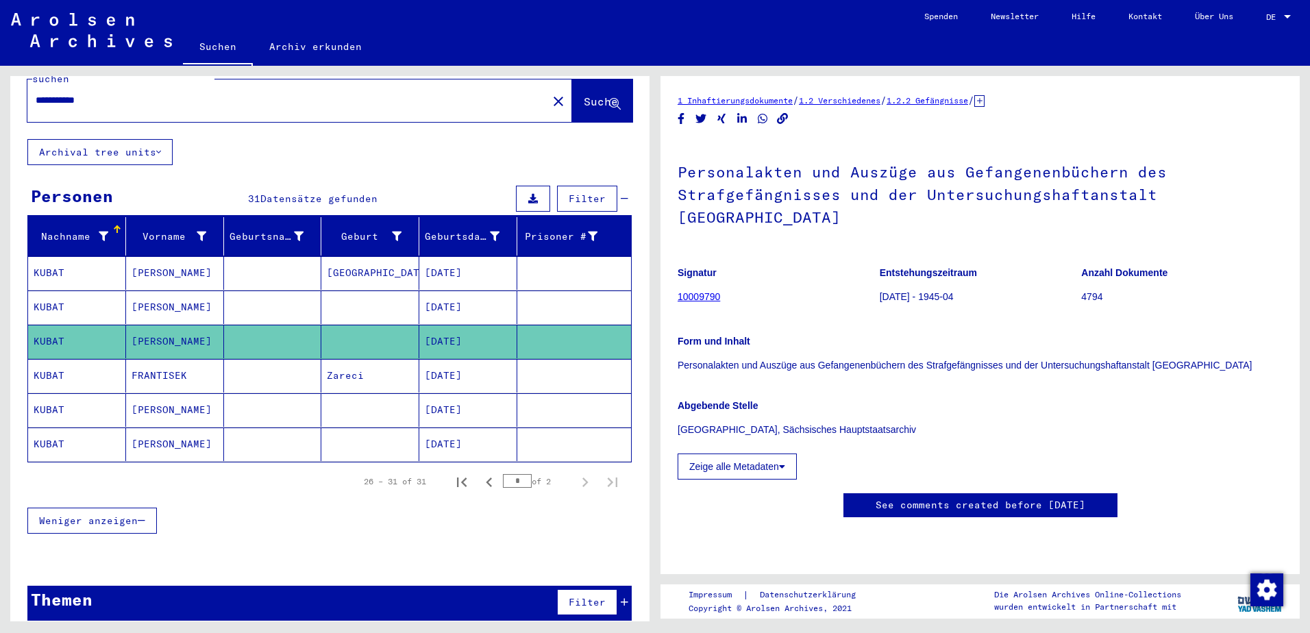
click at [463, 359] on mat-cell "[DATE]" at bounding box center [468, 376] width 98 height 34
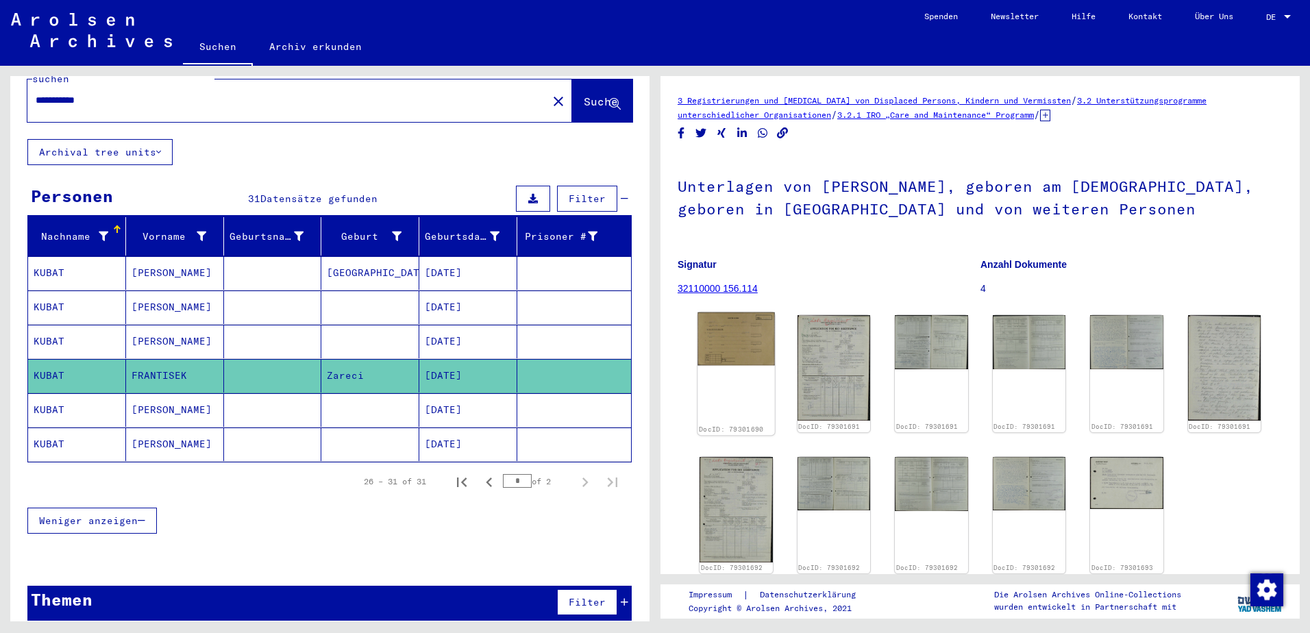
click at [740, 336] on img at bounding box center [735, 338] width 77 height 53
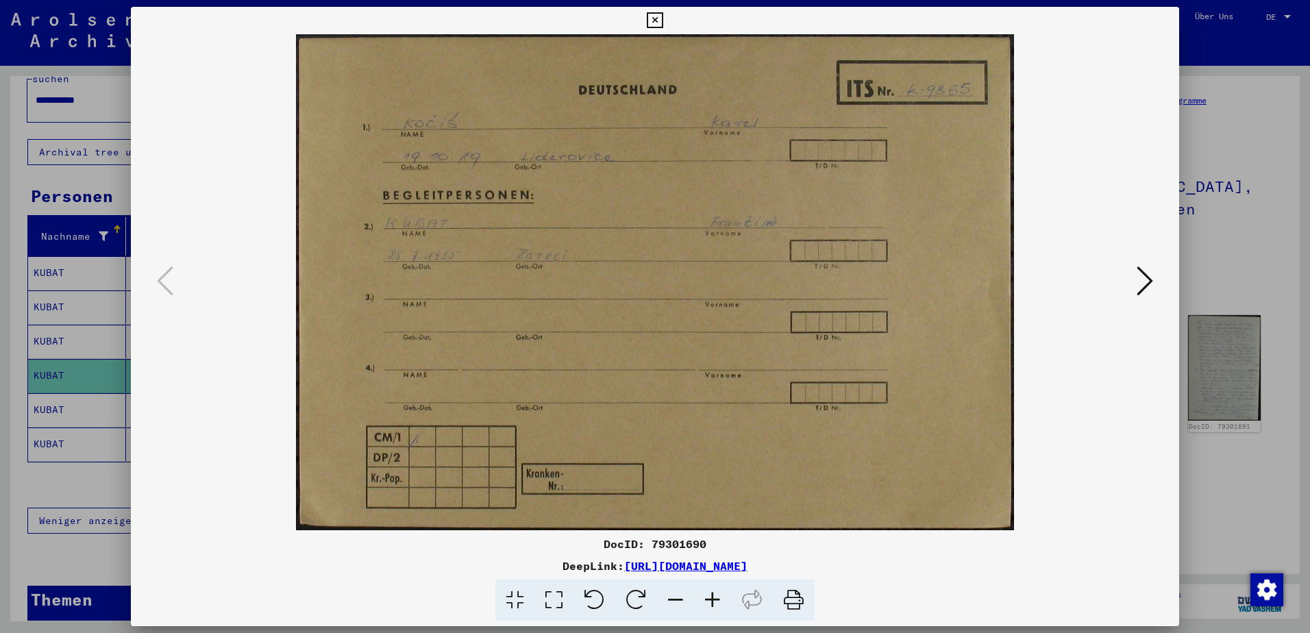
click at [1142, 284] on icon at bounding box center [1144, 280] width 16 height 33
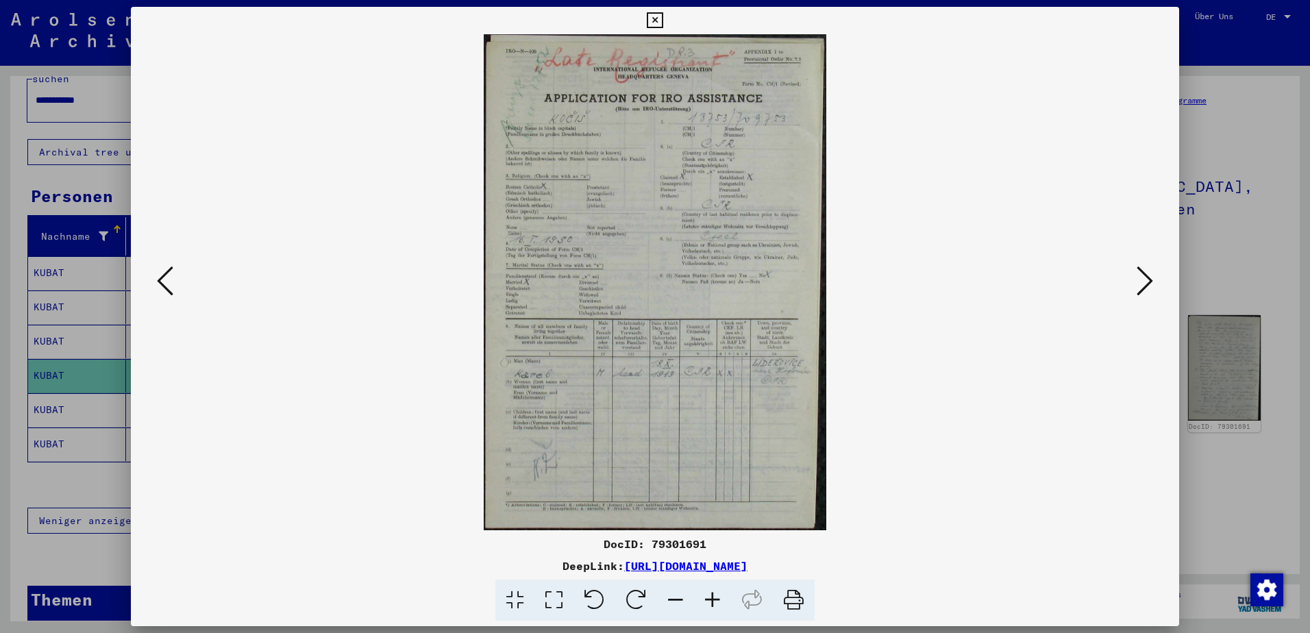
click at [710, 599] on icon at bounding box center [712, 601] width 37 height 42
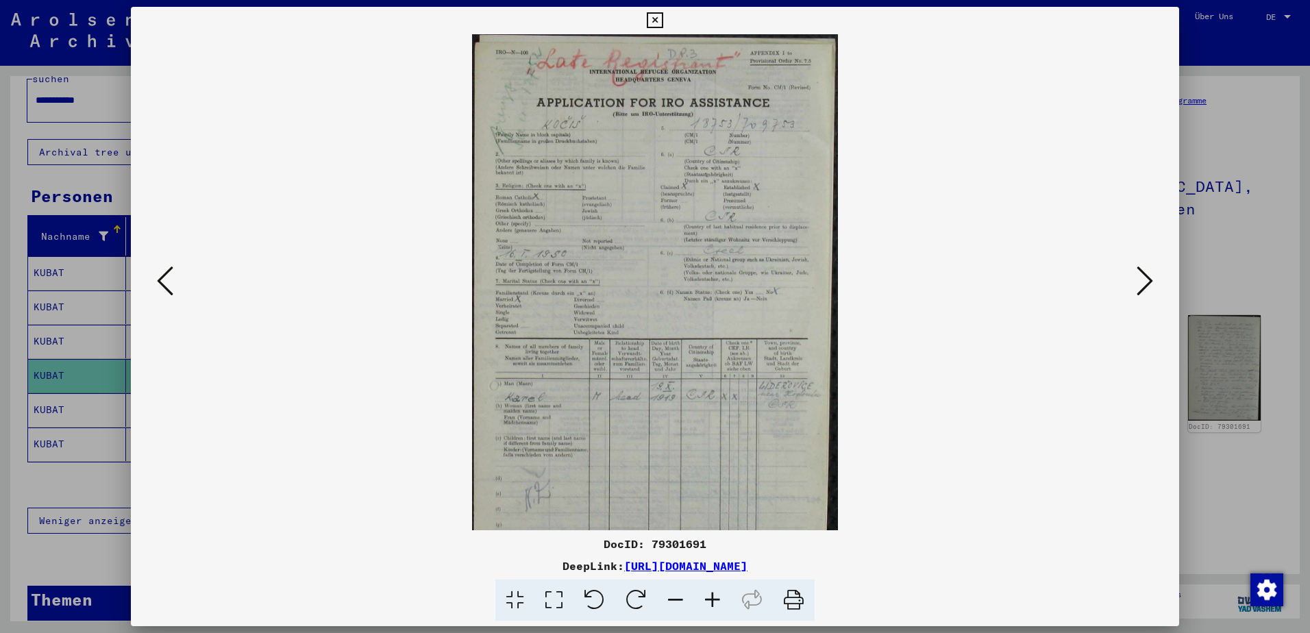
click at [710, 599] on icon at bounding box center [712, 601] width 37 height 42
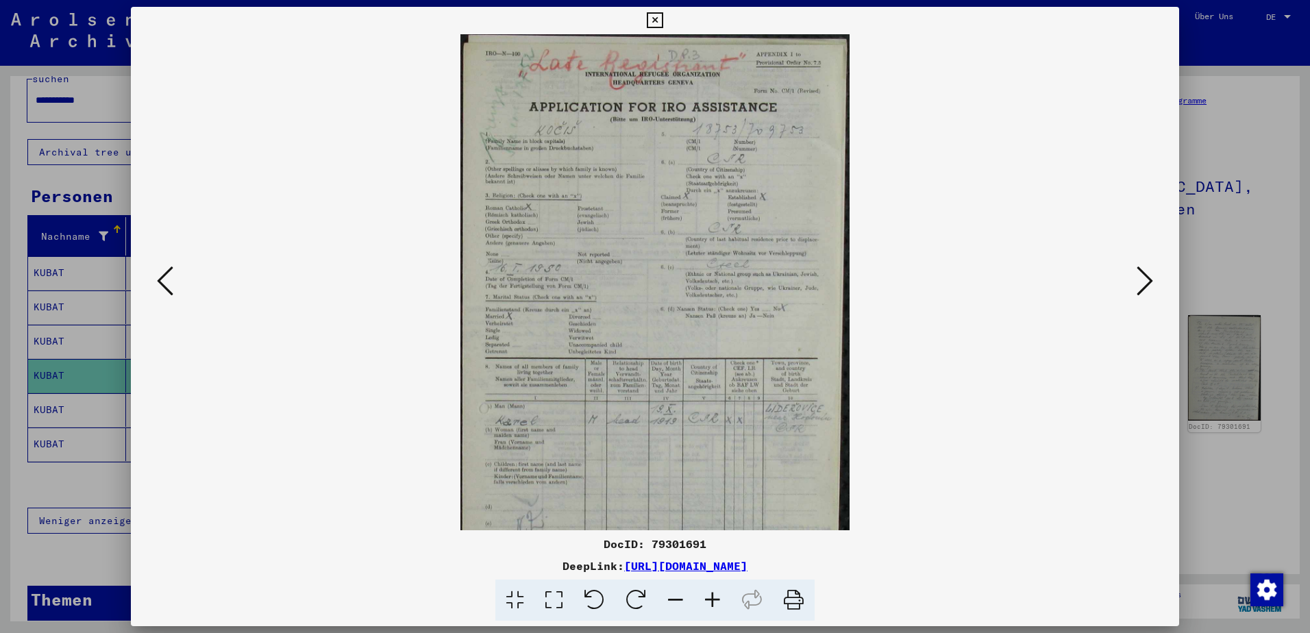
click at [710, 599] on icon at bounding box center [712, 601] width 37 height 42
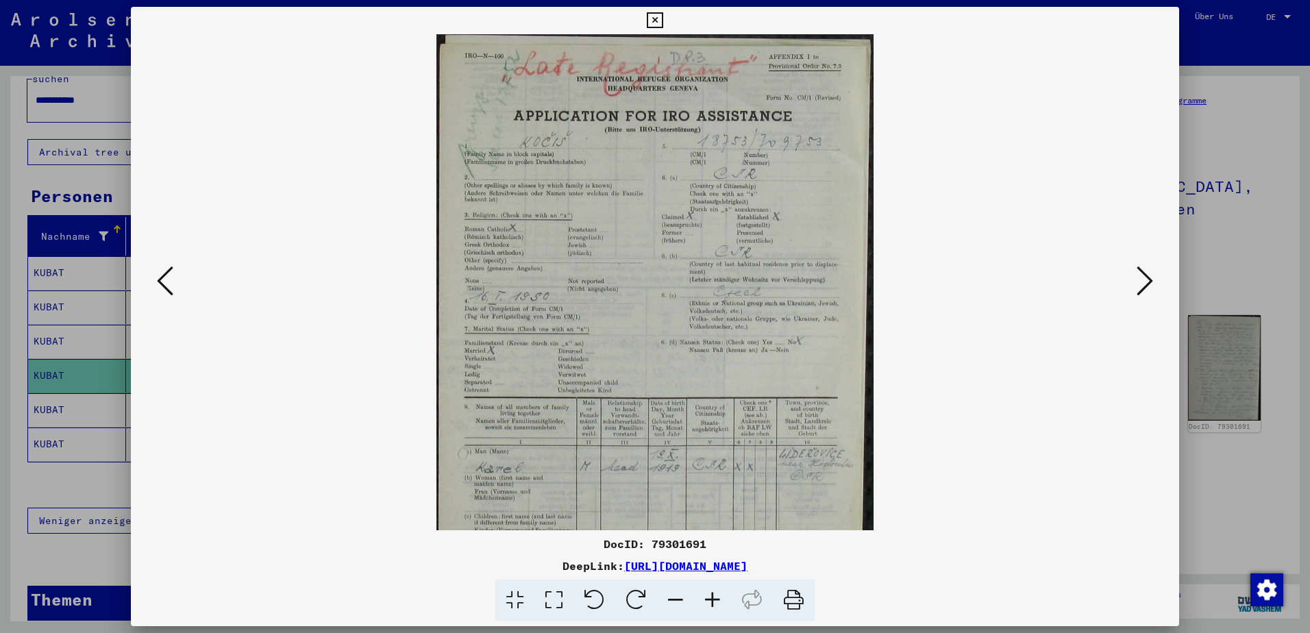
click at [710, 599] on icon at bounding box center [712, 601] width 37 height 42
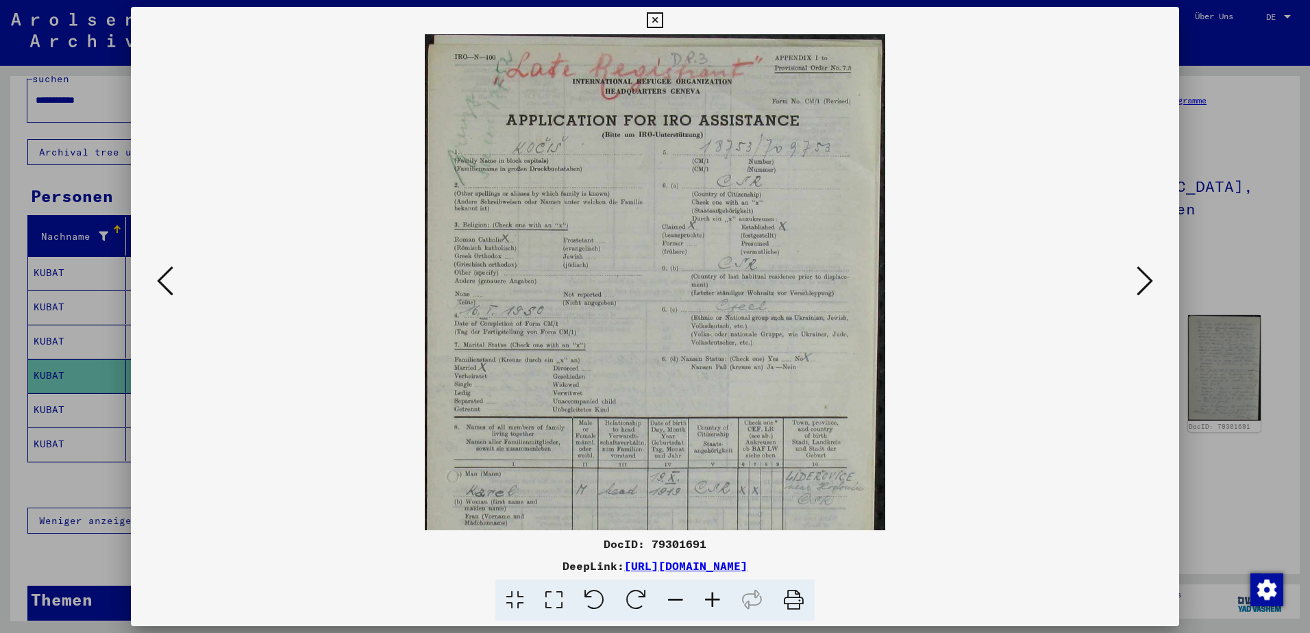
click at [710, 599] on icon at bounding box center [712, 601] width 37 height 42
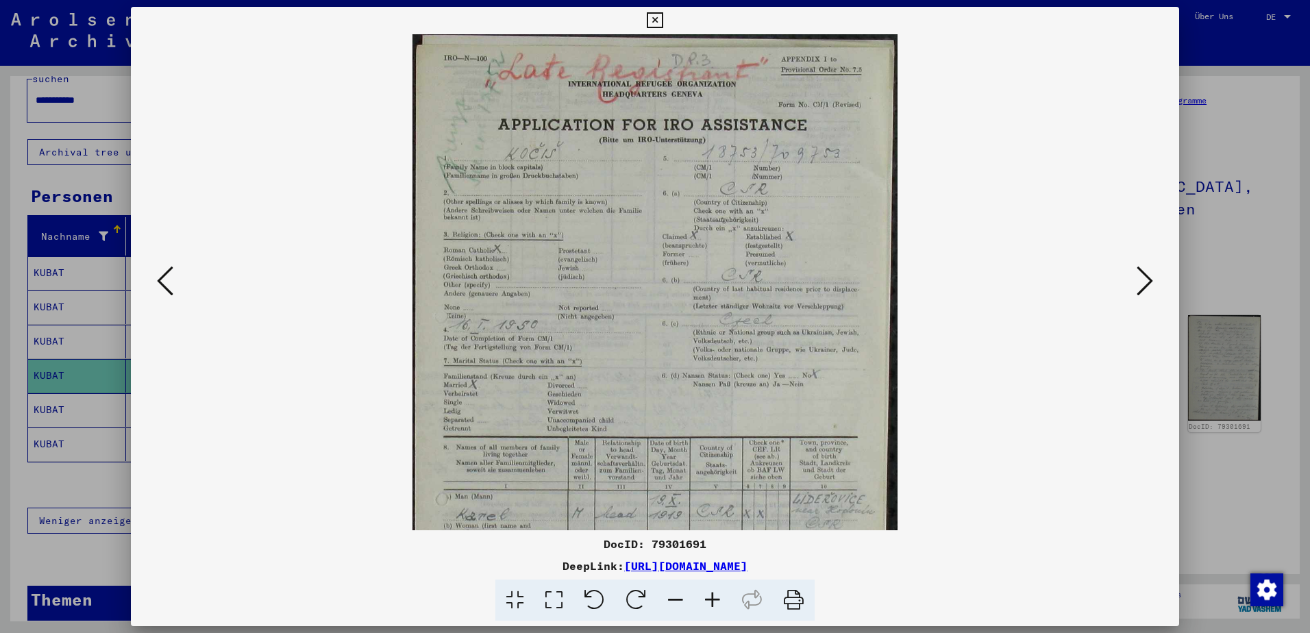
click at [710, 599] on icon at bounding box center [712, 601] width 37 height 42
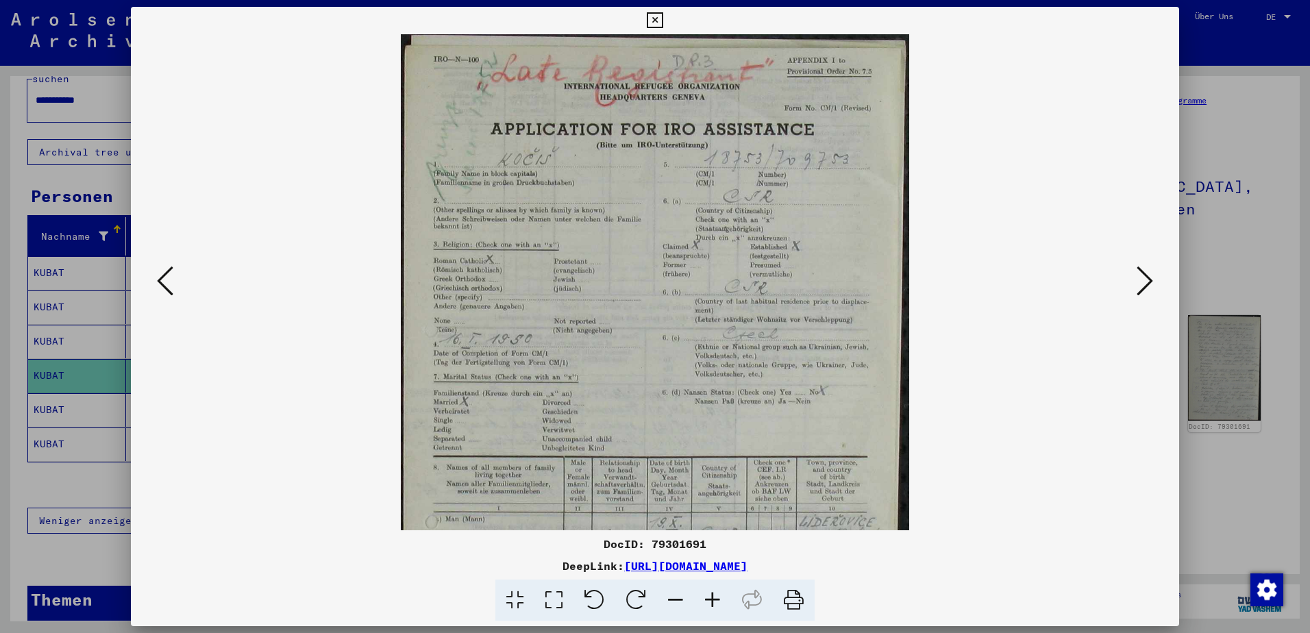
click at [710, 598] on icon at bounding box center [712, 601] width 37 height 42
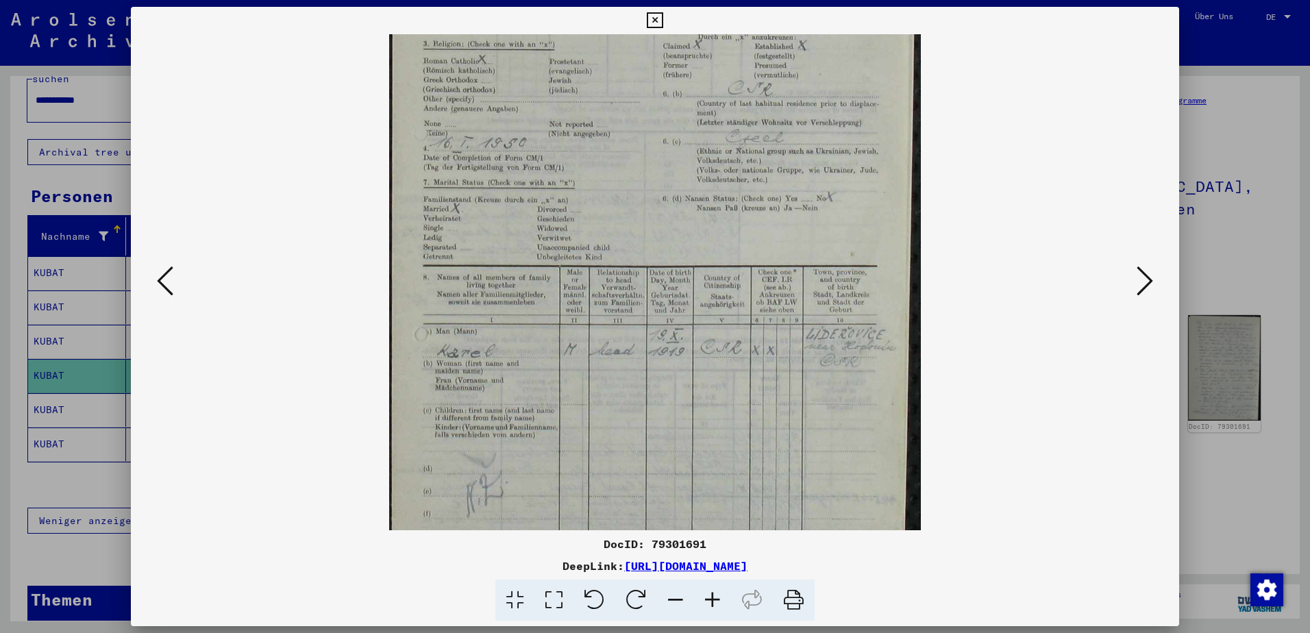
drag, startPoint x: 675, startPoint y: 408, endPoint x: 678, endPoint y: 192, distance: 215.8
click at [677, 190] on img at bounding box center [655, 209] width 532 height 770
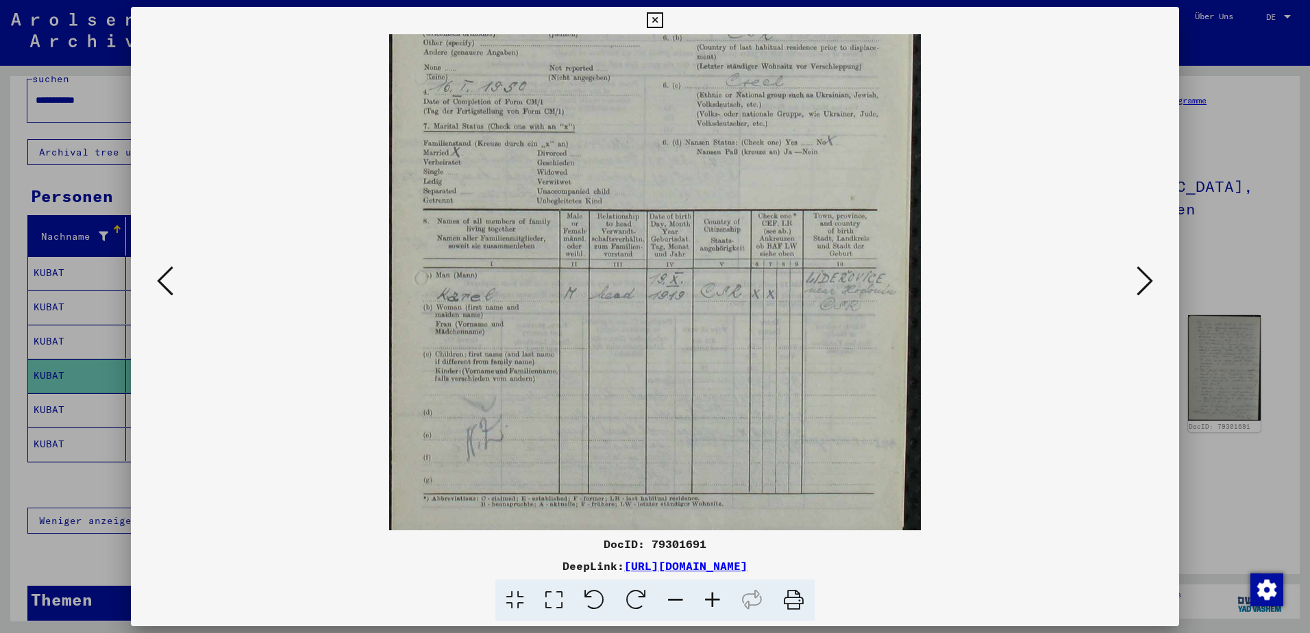
scroll to position [274, 0]
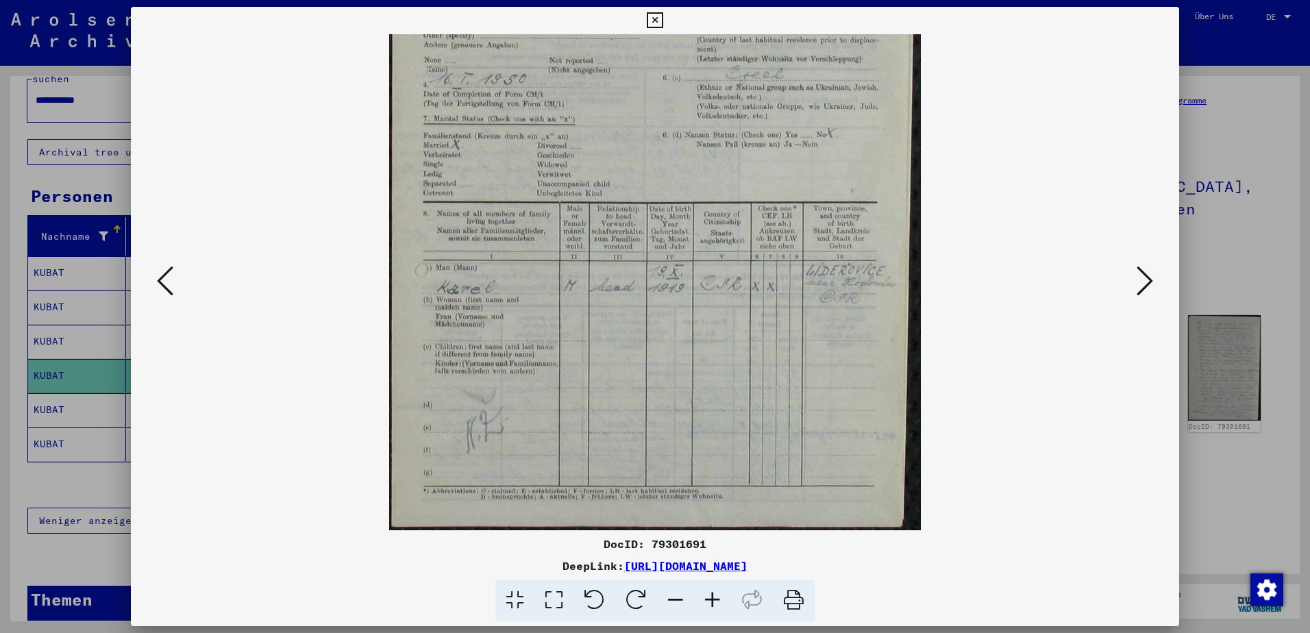
drag, startPoint x: 682, startPoint y: 429, endPoint x: 768, endPoint y: 292, distance: 161.3
click at [698, 308] on img at bounding box center [655, 145] width 532 height 770
click at [1144, 286] on icon at bounding box center [1144, 280] width 16 height 33
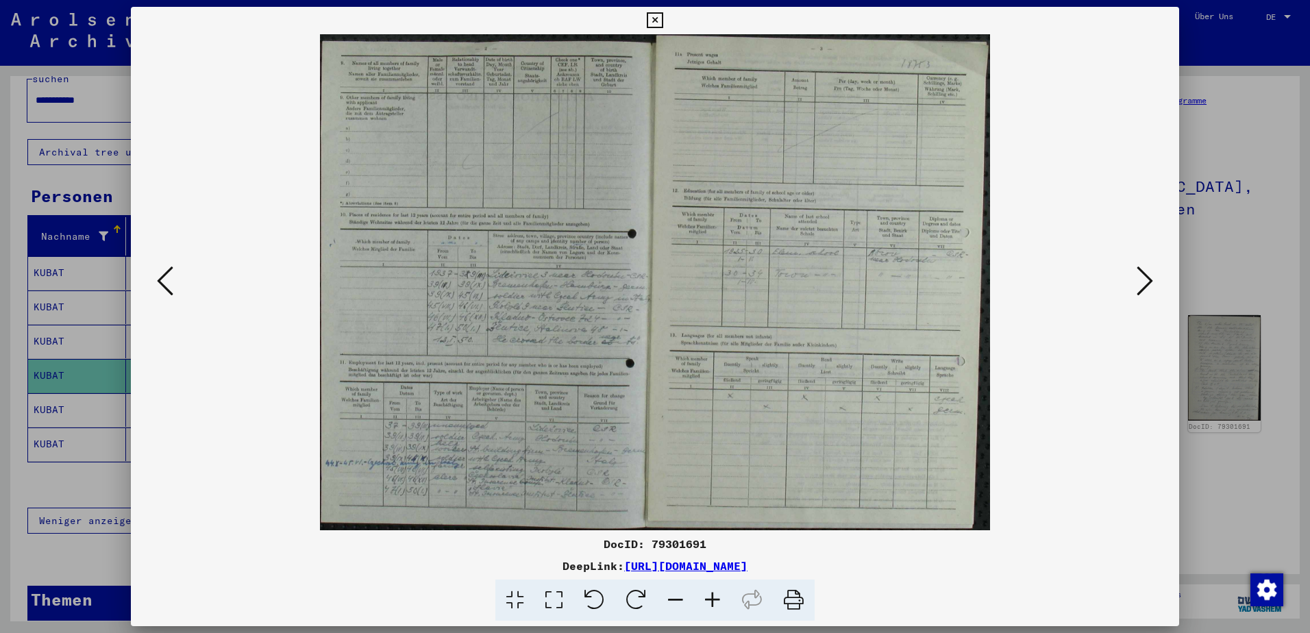
scroll to position [0, 0]
click at [711, 599] on icon at bounding box center [712, 601] width 37 height 42
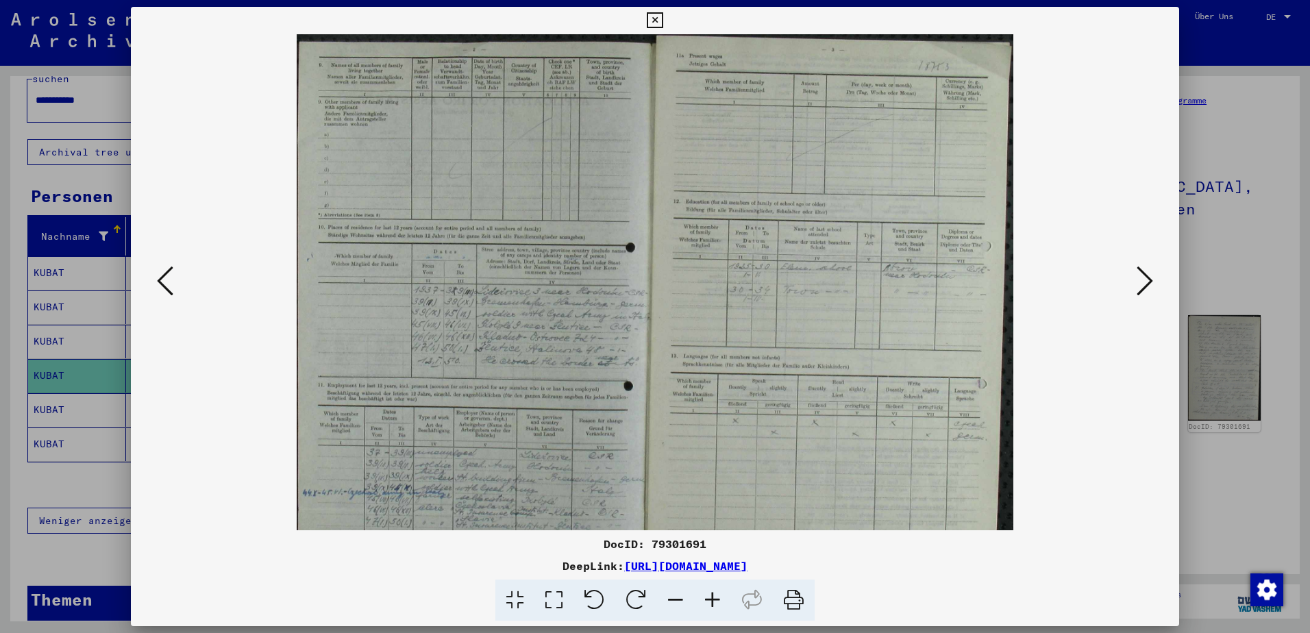
click at [711, 599] on icon at bounding box center [712, 601] width 37 height 42
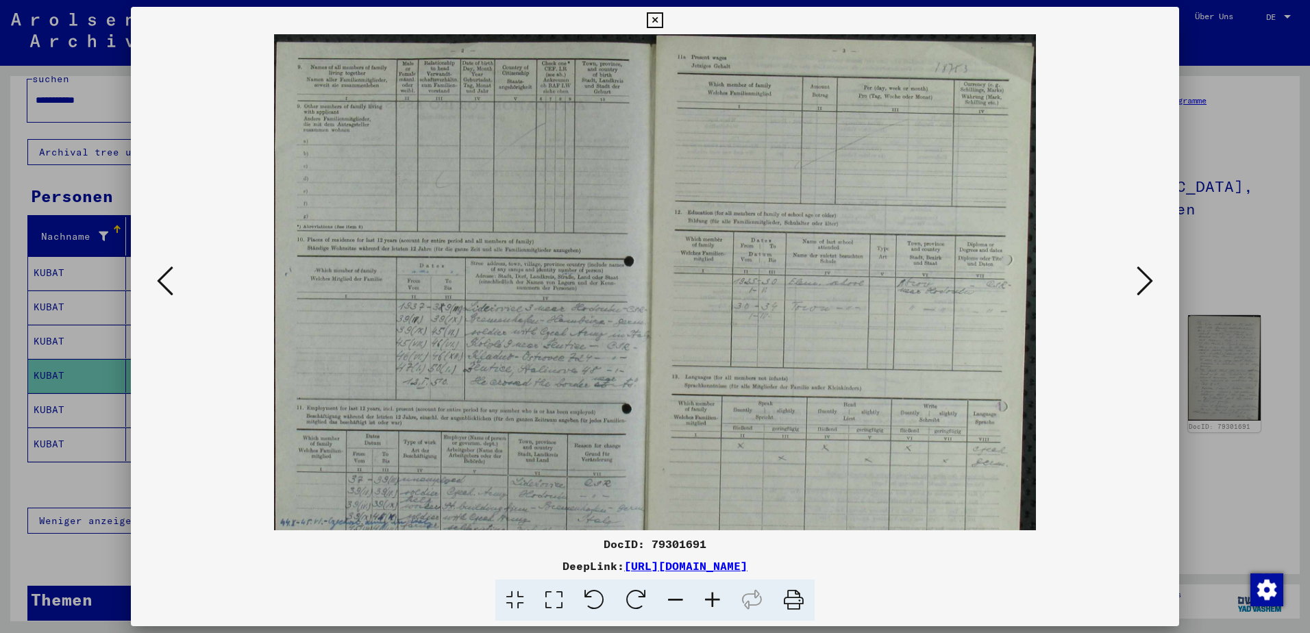
click at [711, 599] on icon at bounding box center [712, 601] width 37 height 42
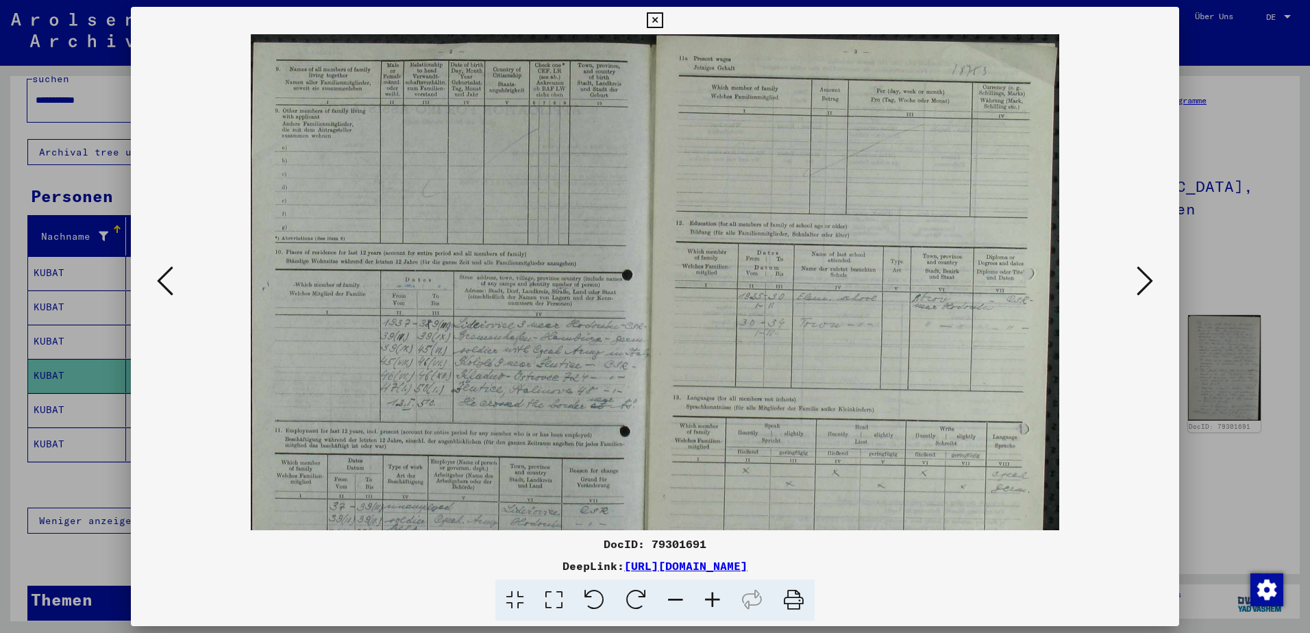
click at [711, 599] on icon at bounding box center [712, 601] width 37 height 42
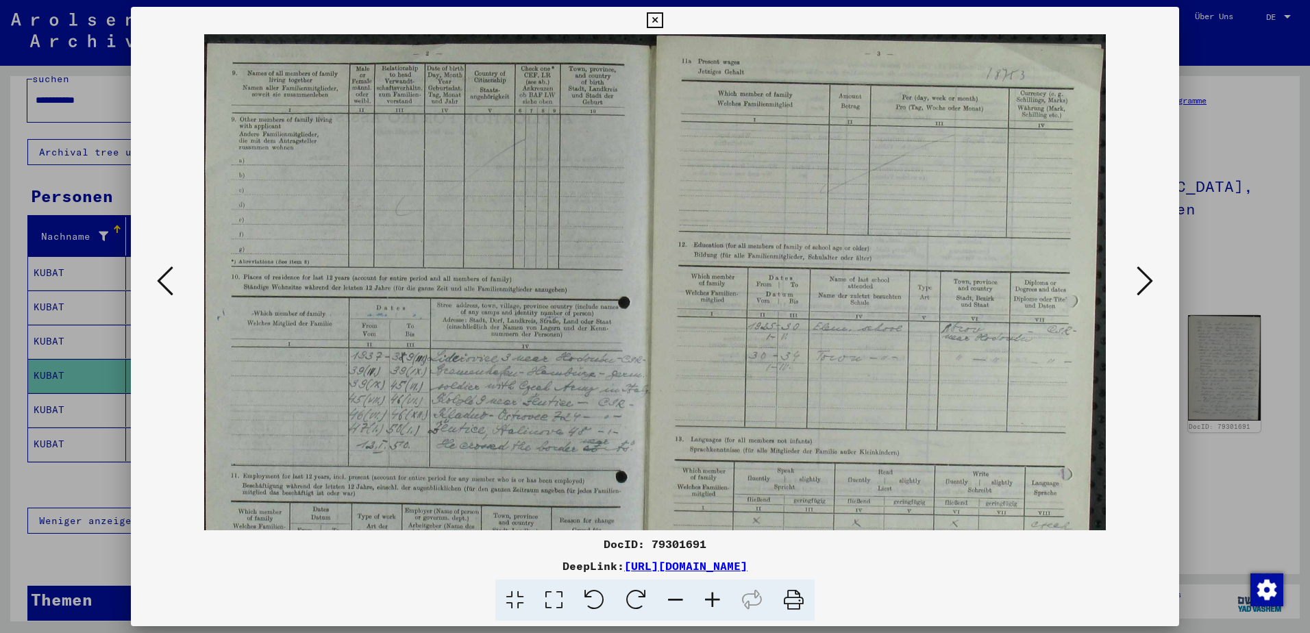
click at [711, 599] on icon at bounding box center [712, 601] width 37 height 42
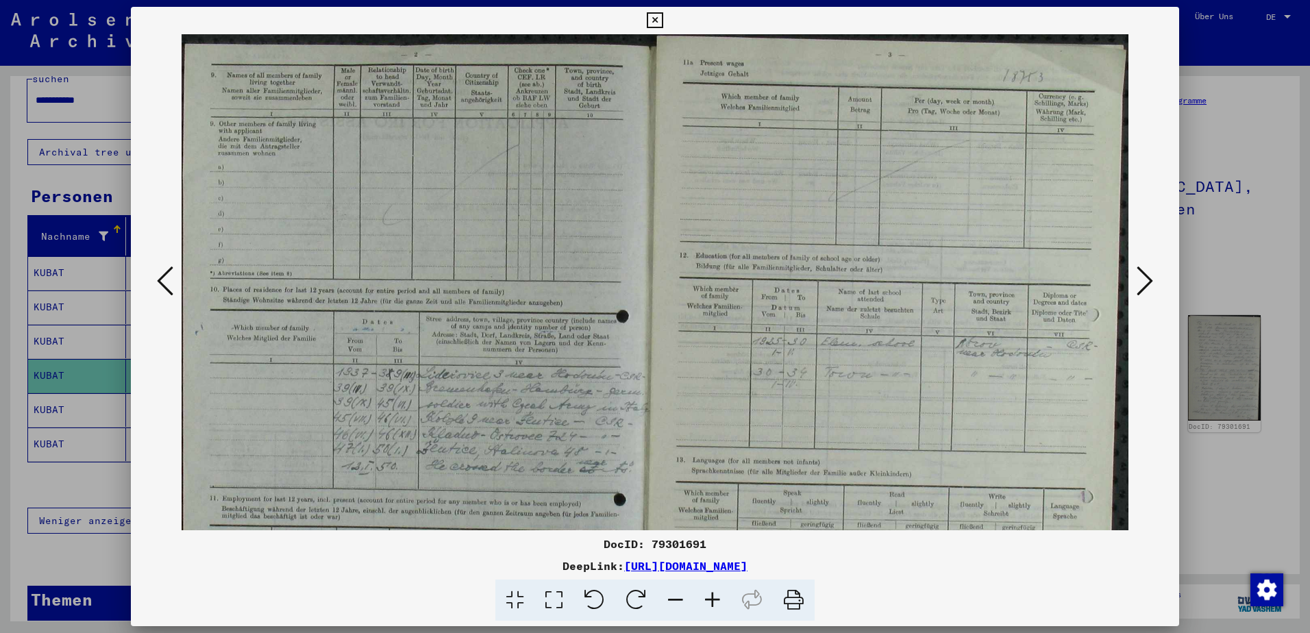
click at [711, 599] on icon at bounding box center [712, 601] width 37 height 42
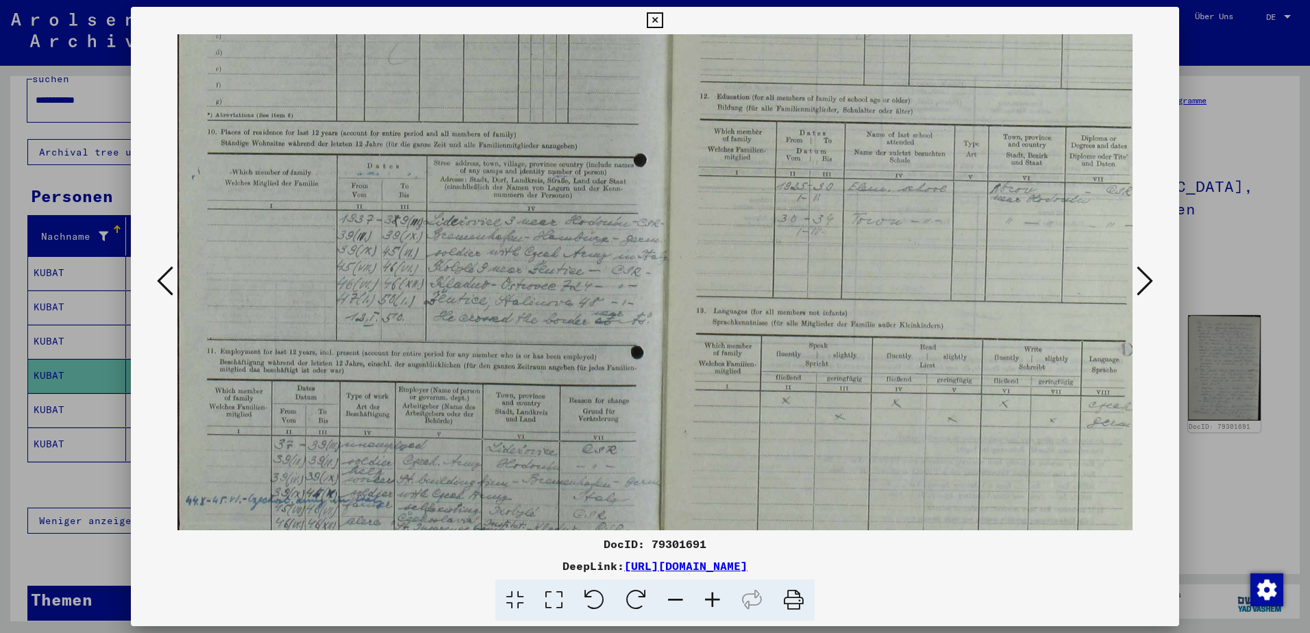
scroll to position [199, 0]
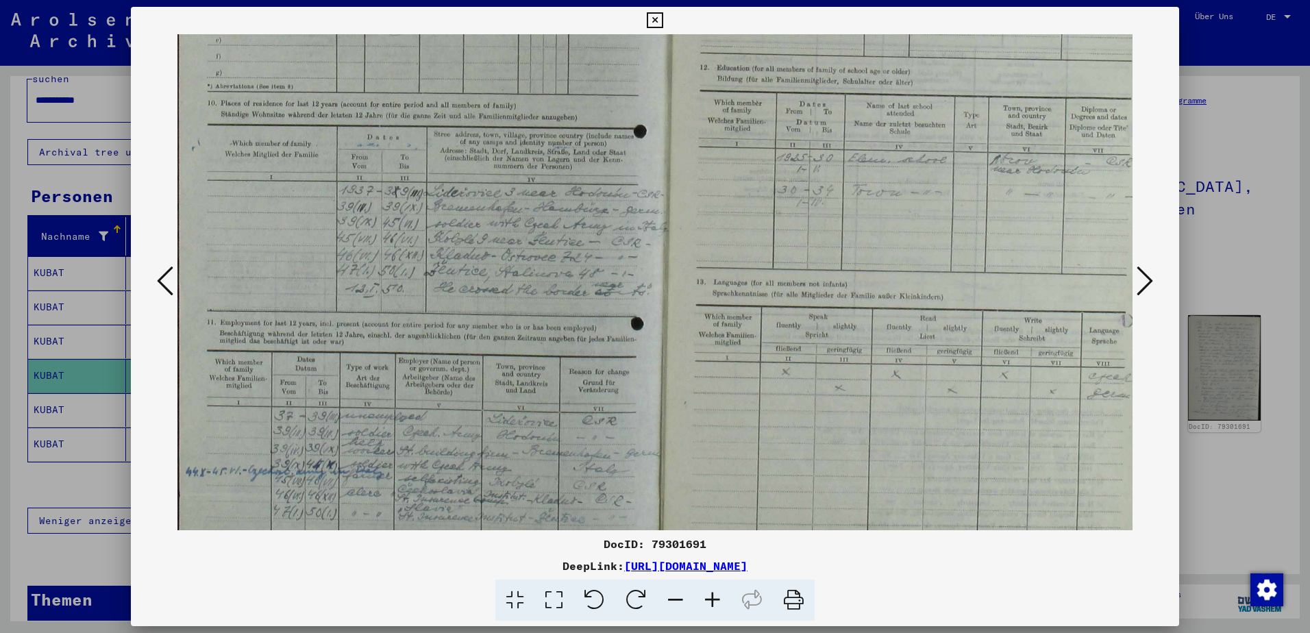
drag, startPoint x: 645, startPoint y: 443, endPoint x: 659, endPoint y: 245, distance: 199.1
click at [659, 245] on img at bounding box center [673, 204] width 993 height 736
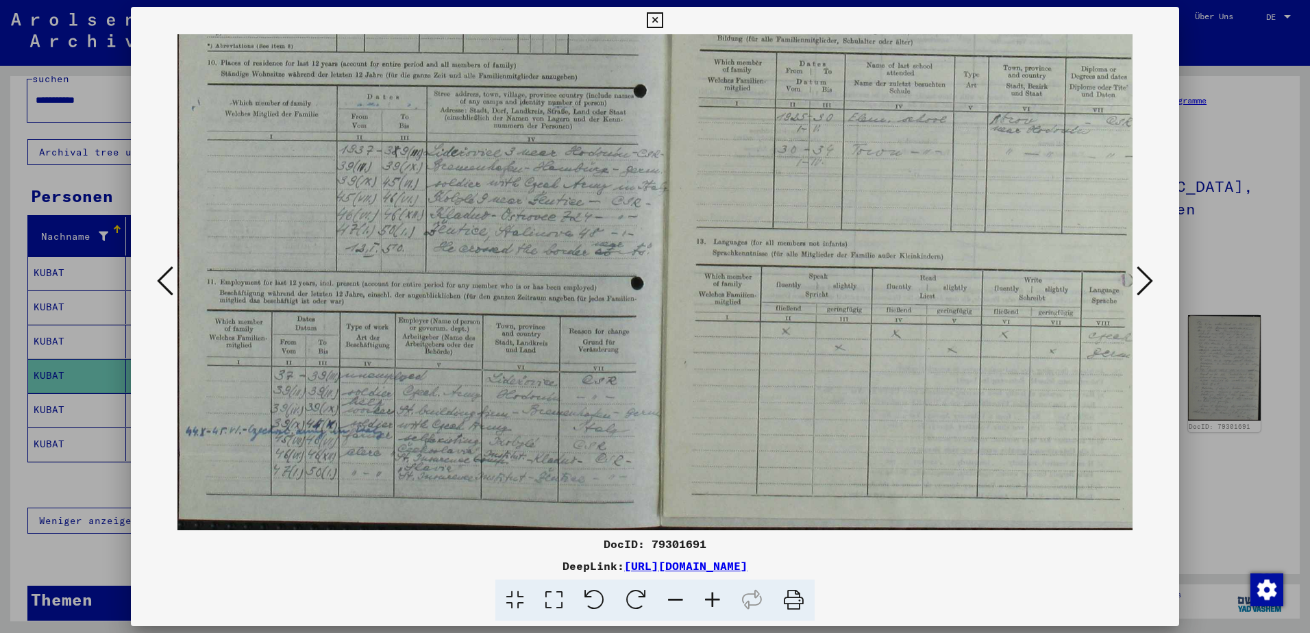
scroll to position [240, 0]
drag, startPoint x: 658, startPoint y: 451, endPoint x: 675, endPoint y: 328, distance: 124.5
click at [675, 328] on img at bounding box center [673, 162] width 993 height 736
click at [1149, 275] on icon at bounding box center [1144, 280] width 16 height 33
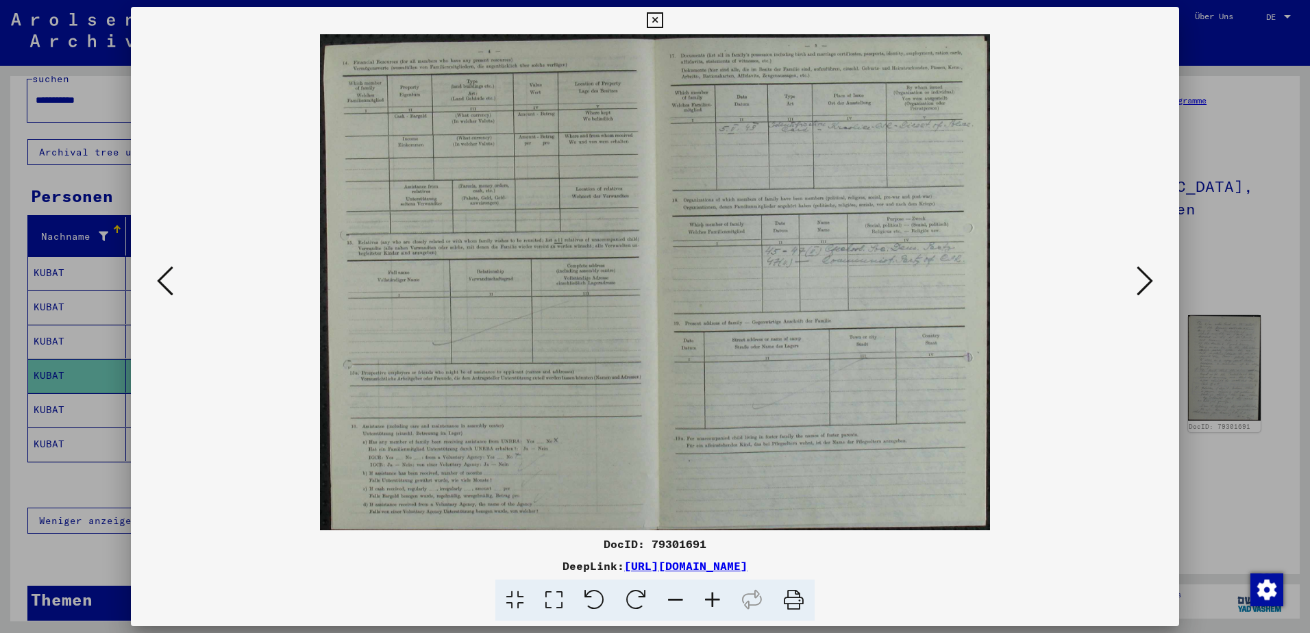
click at [1149, 275] on icon at bounding box center [1144, 280] width 16 height 33
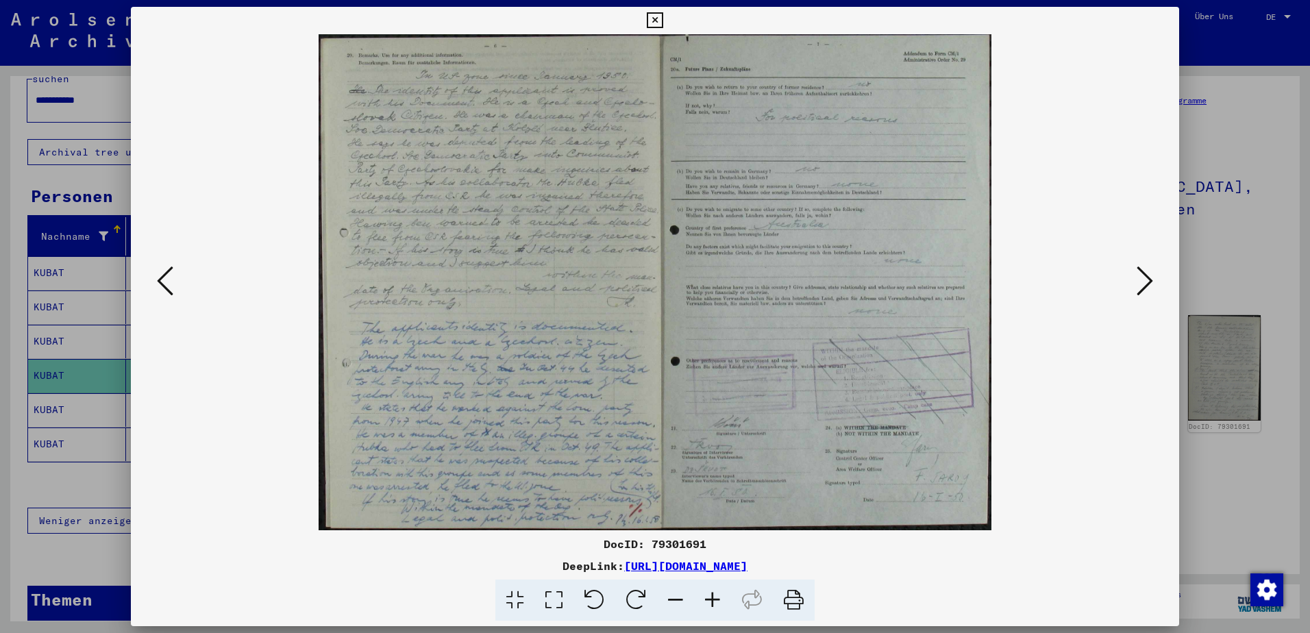
click at [1149, 275] on icon at bounding box center [1144, 280] width 16 height 33
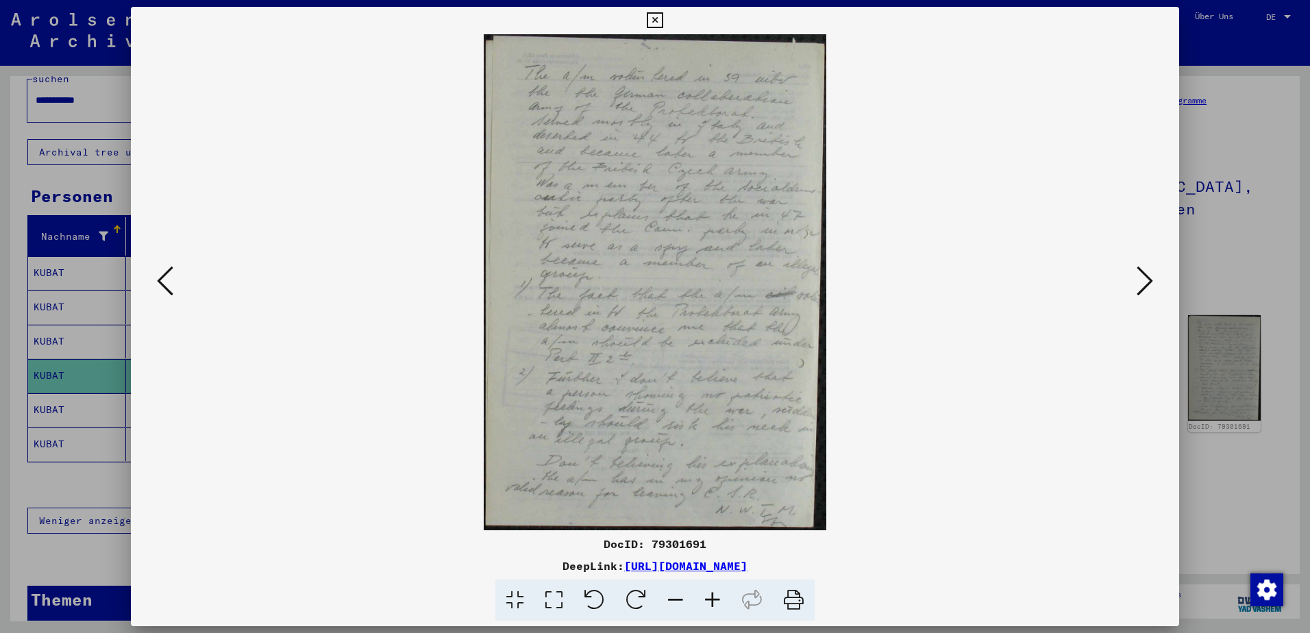
click at [1149, 275] on icon at bounding box center [1144, 280] width 16 height 33
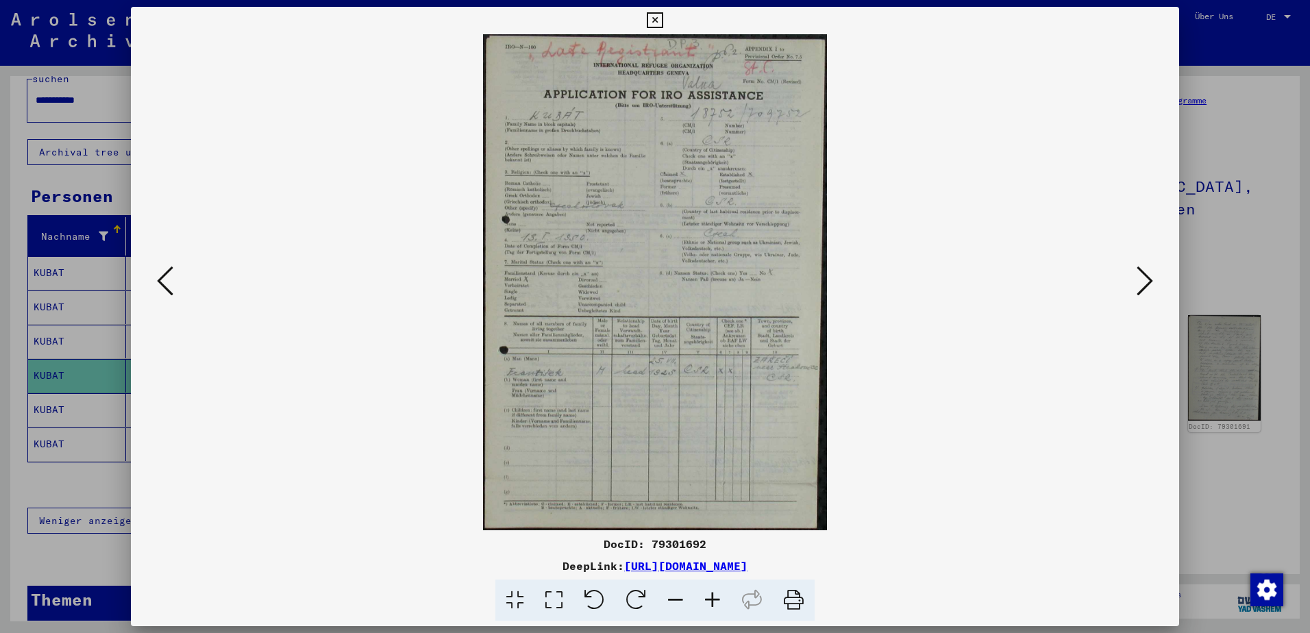
click at [1147, 275] on icon at bounding box center [1144, 280] width 16 height 33
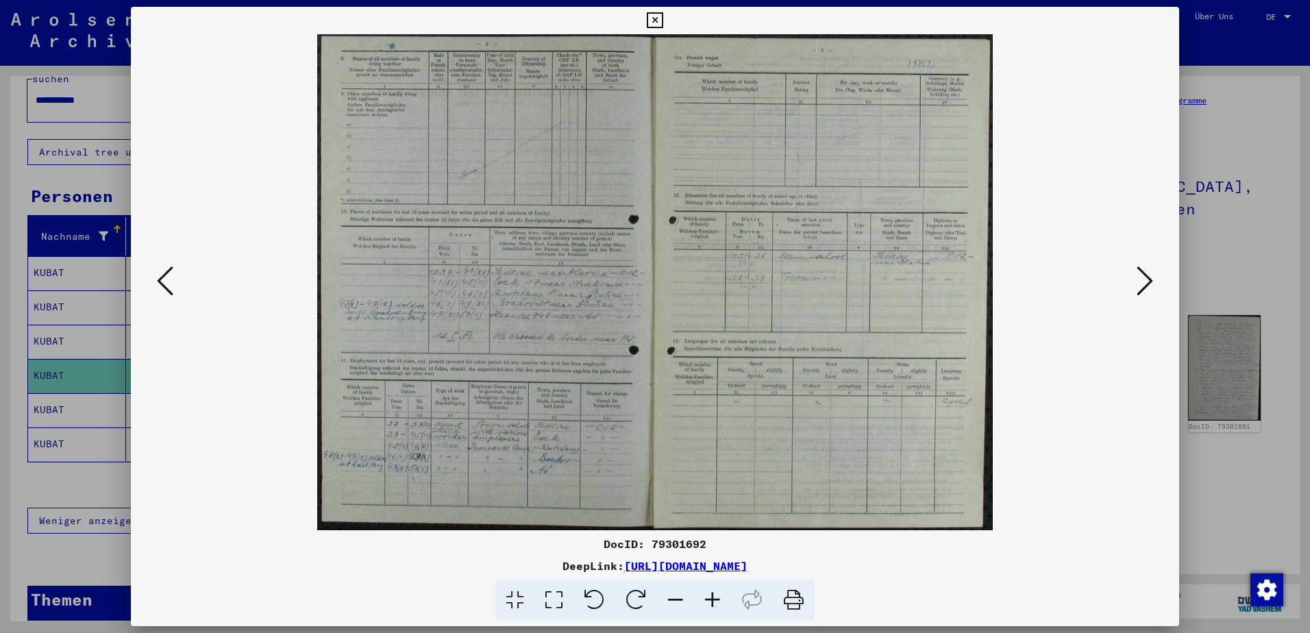
click at [1147, 275] on icon at bounding box center [1144, 280] width 16 height 33
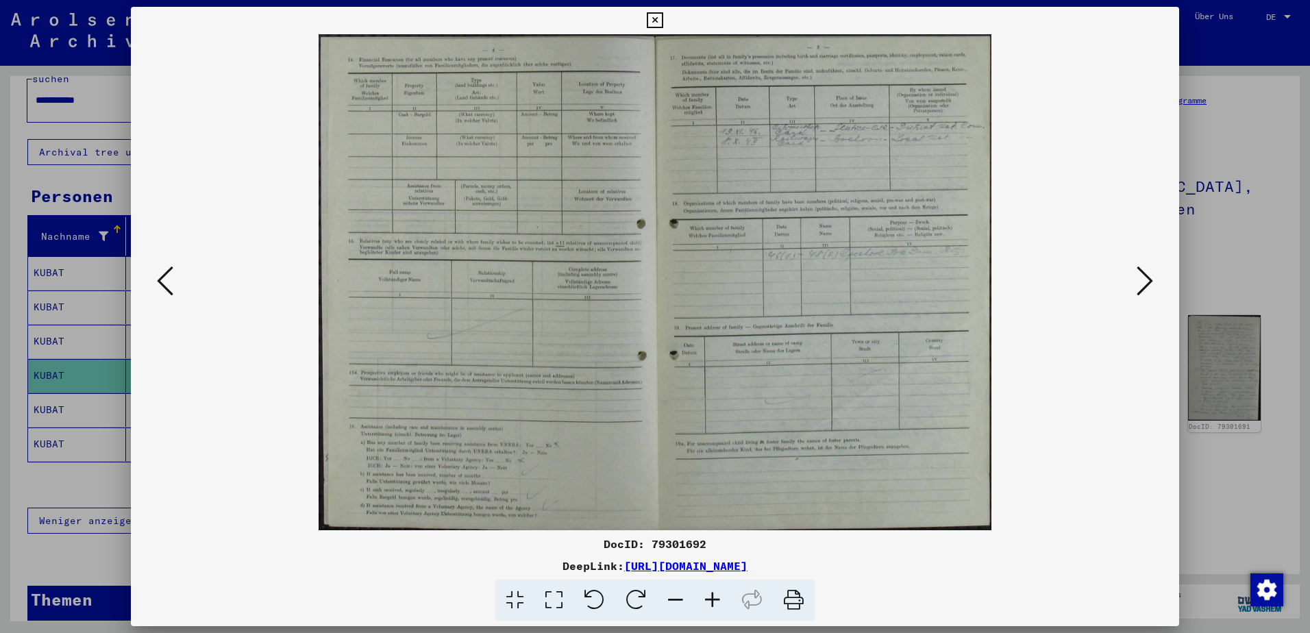
click at [1147, 275] on icon at bounding box center [1144, 280] width 16 height 33
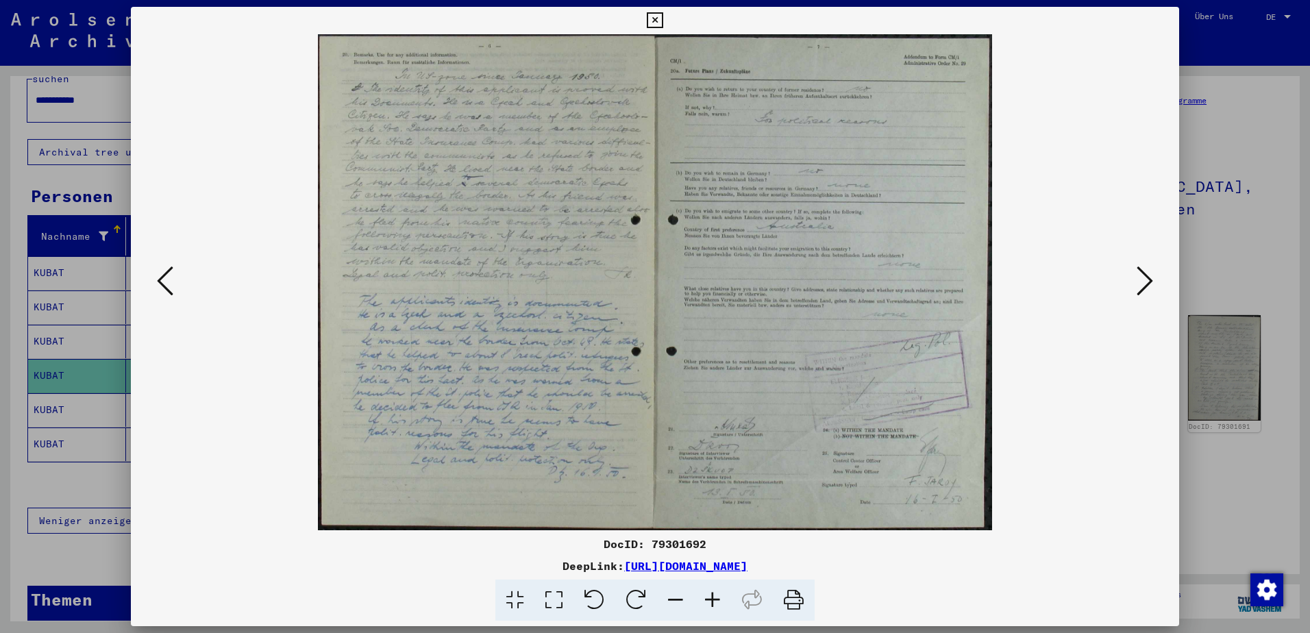
click at [1147, 275] on icon at bounding box center [1144, 280] width 16 height 33
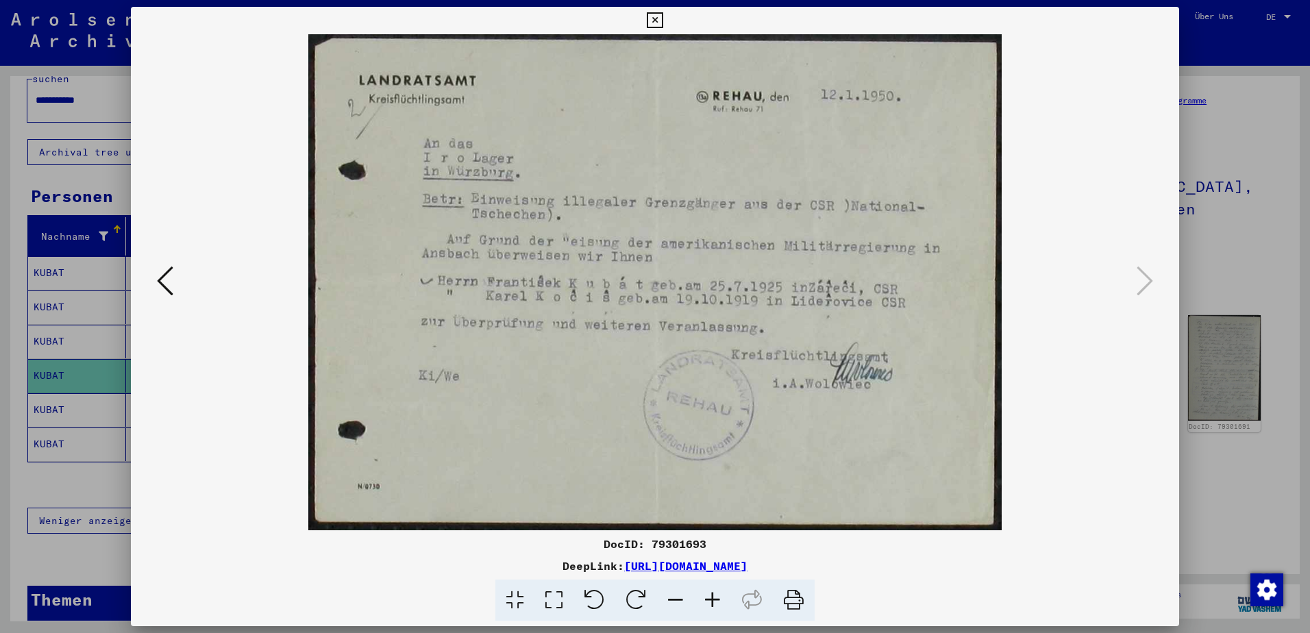
click at [656, 21] on icon at bounding box center [655, 20] width 16 height 16
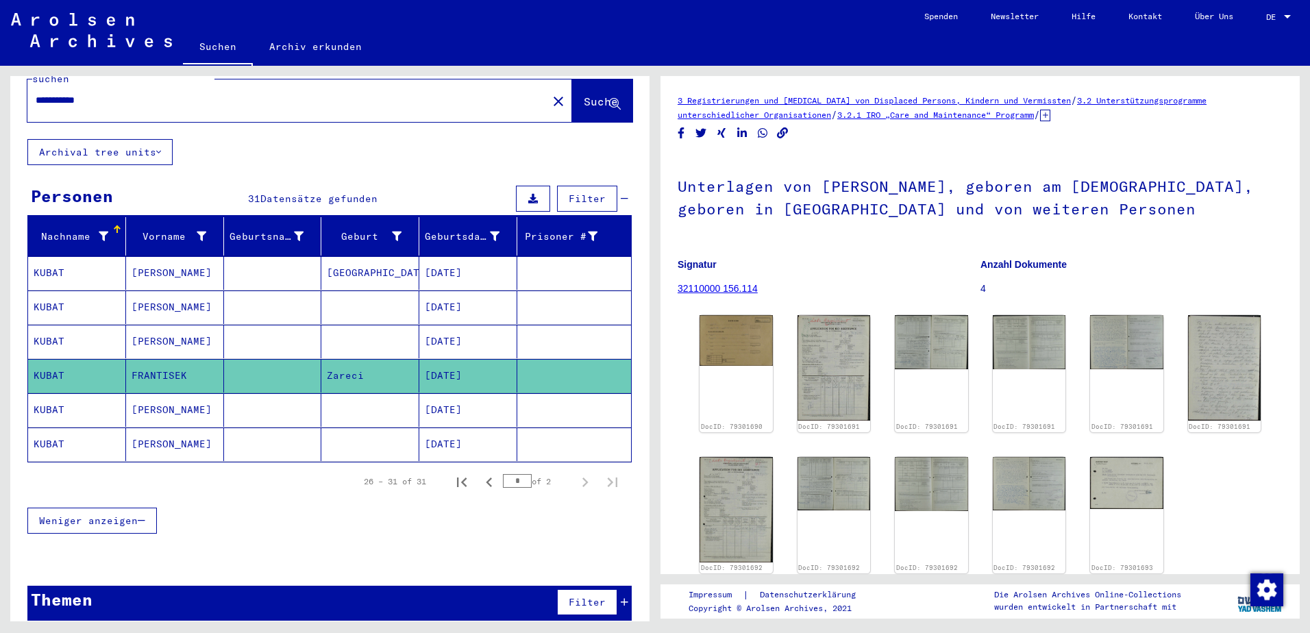
click at [536, 401] on mat-cell at bounding box center [574, 410] width 114 height 34
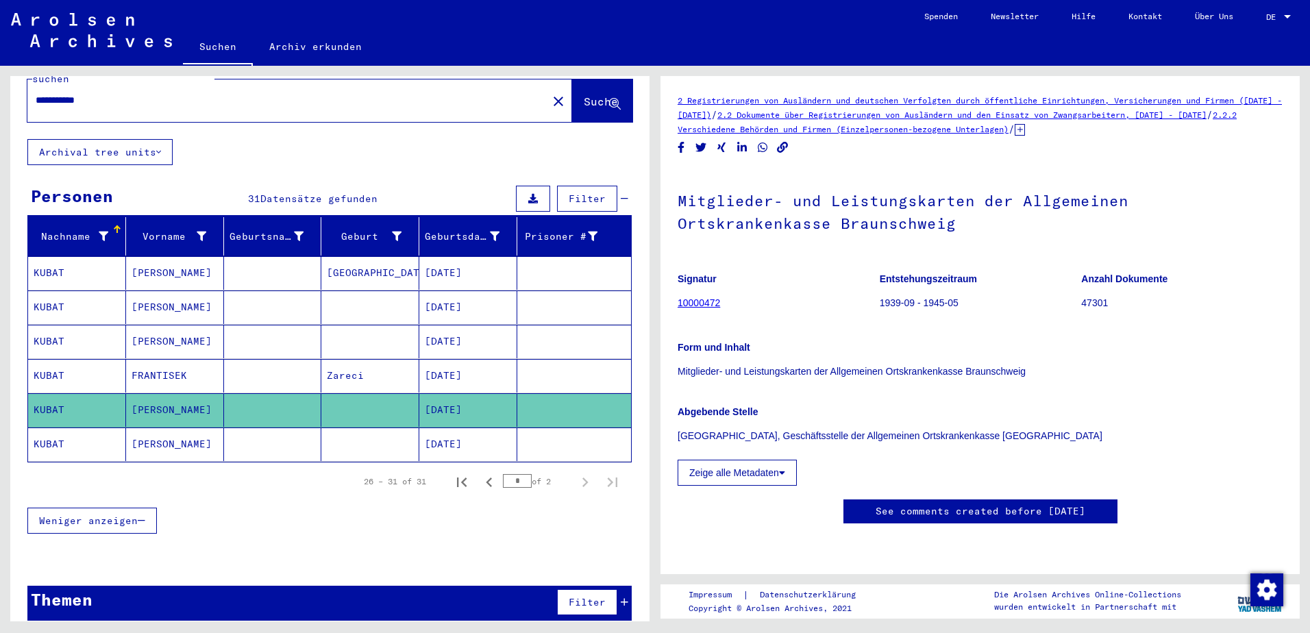
click at [547, 436] on mat-cell at bounding box center [574, 444] width 114 height 34
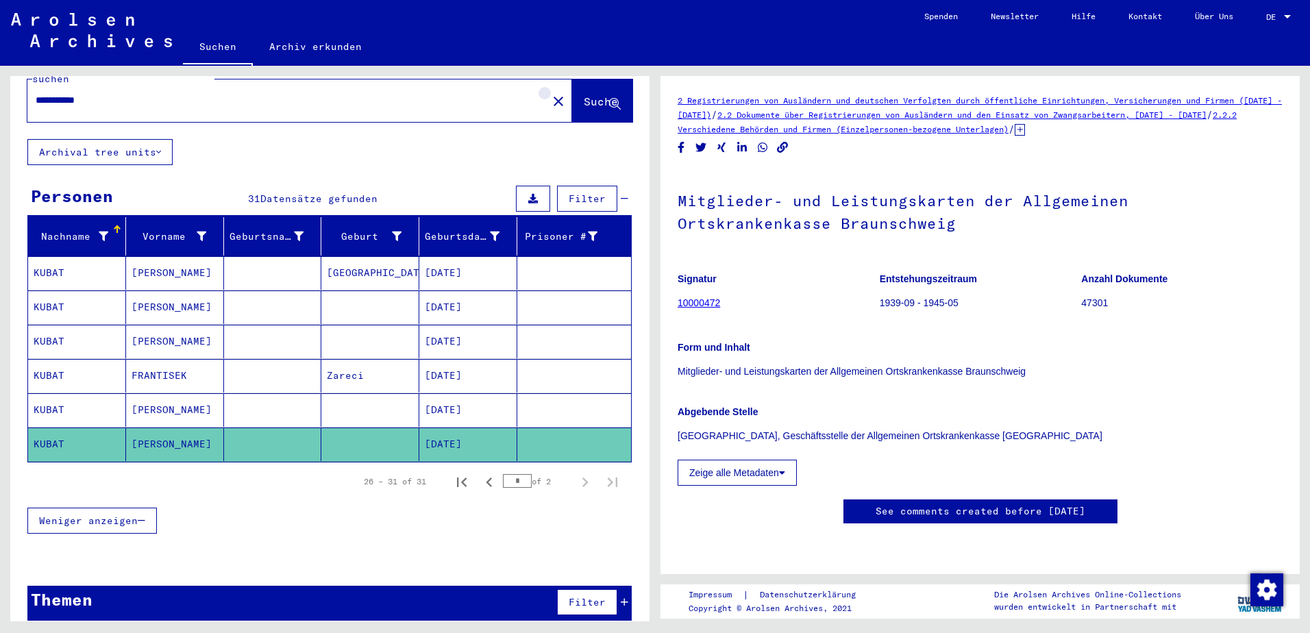
click at [550, 93] on mat-icon "close" at bounding box center [558, 101] width 16 height 16
